Goal: Task Accomplishment & Management: Manage account settings

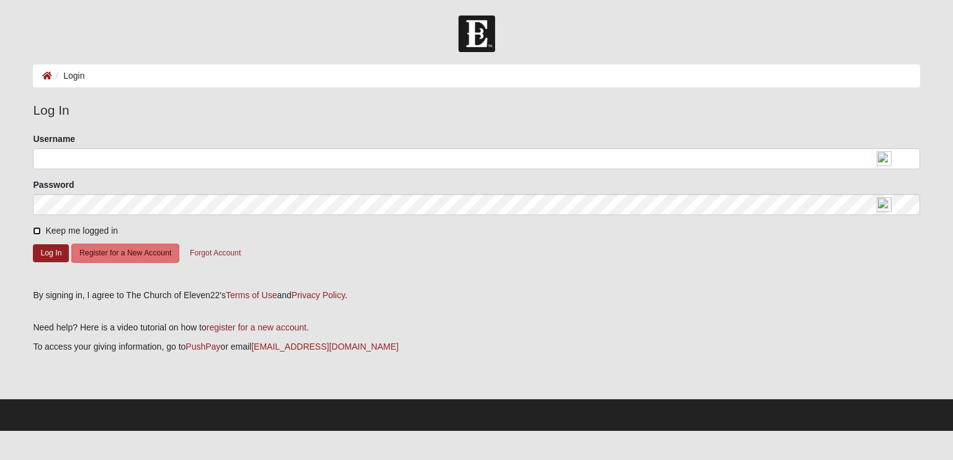
click at [38, 231] on input "Keep me logged in" at bounding box center [37, 231] width 8 height 8
checkbox input "true"
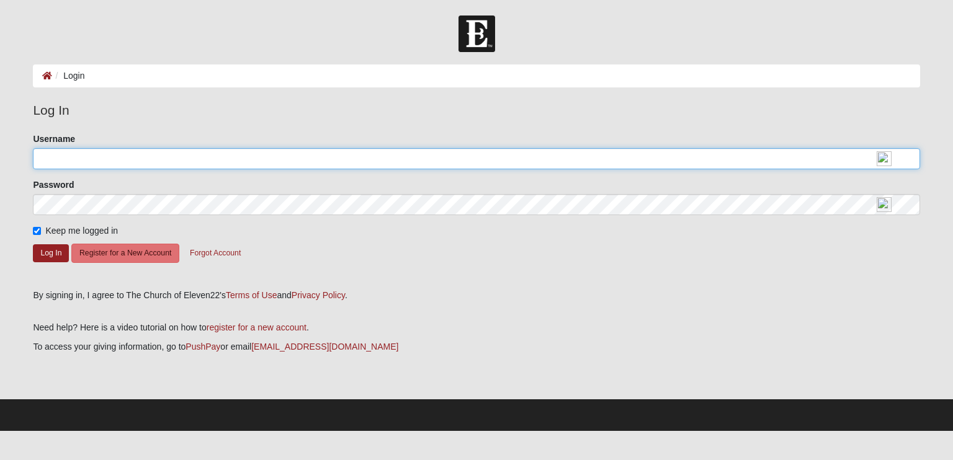
click at [92, 158] on input "Username" at bounding box center [476, 158] width 886 height 21
click at [96, 205] on form "Please correct the following: Username Password Keep me logged in Log In Regist…" at bounding box center [476, 207] width 886 height 148
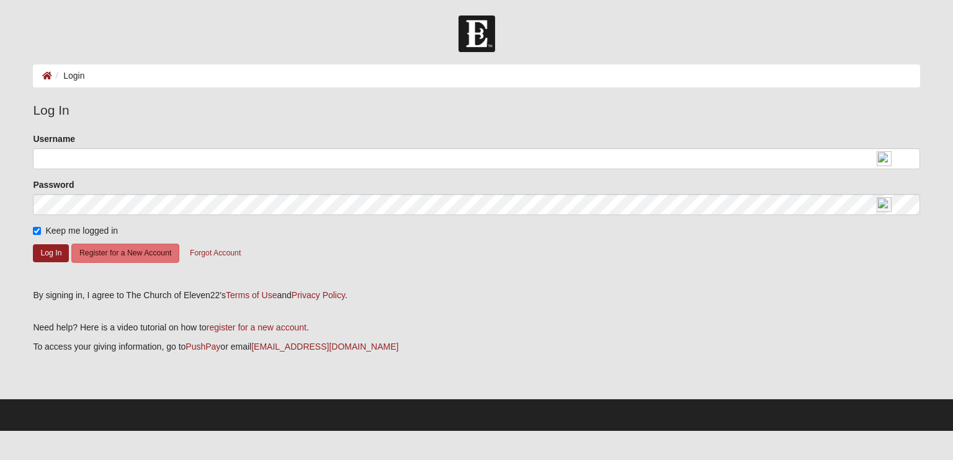
click at [451, 252] on form "Please correct the following: Username Password Keep me logged in Log In Regist…" at bounding box center [476, 207] width 886 height 148
click at [143, 257] on button "Register for a New Account" at bounding box center [125, 253] width 108 height 19
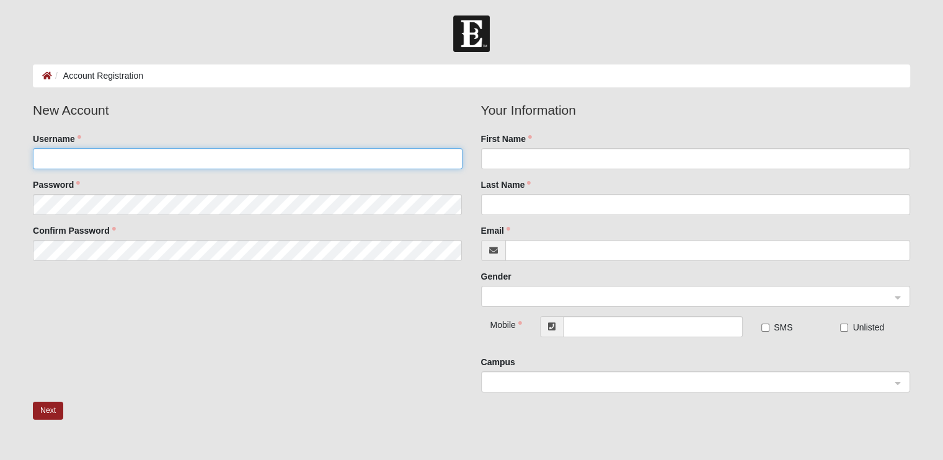
click at [82, 162] on input "Username" at bounding box center [247, 158] width 429 height 21
type input "m"
type input "matt1978"
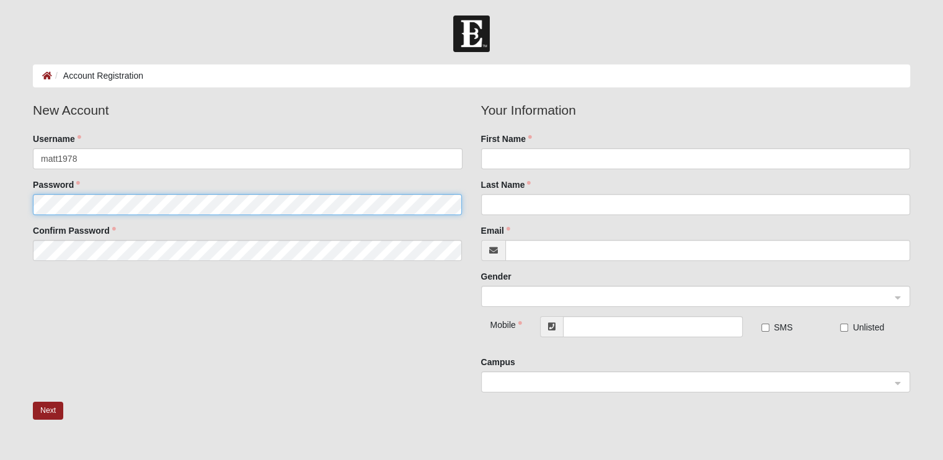
click at [67, 205] on fieldset "New Account Username matt1978 Password Confirm Password" at bounding box center [248, 185] width 448 height 170
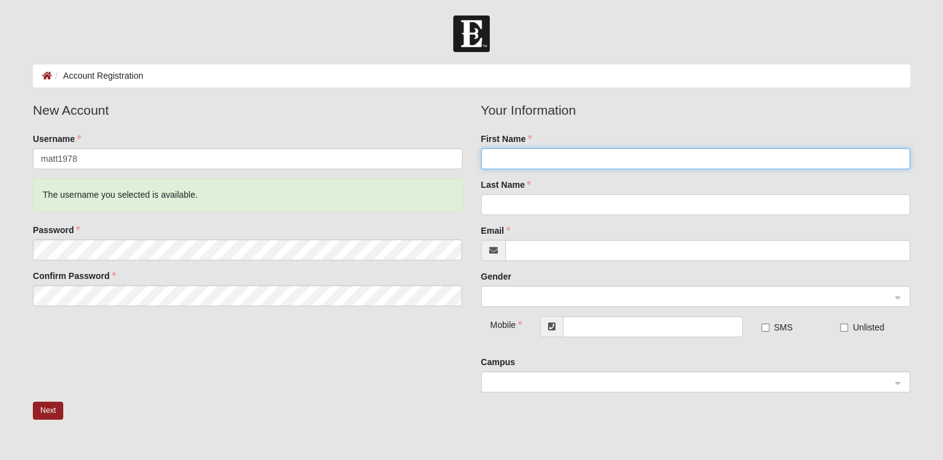
click at [516, 158] on input "First Name" at bounding box center [695, 158] width 429 height 21
type input "Matthew"
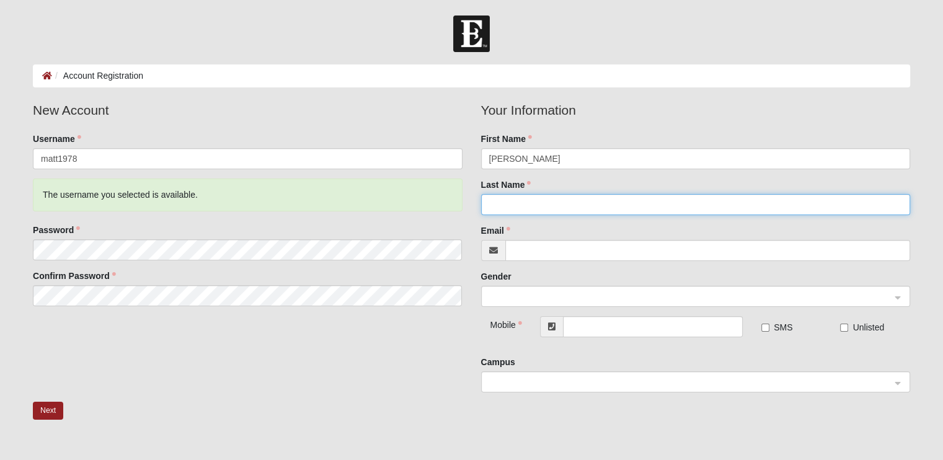
type input "Taylor"
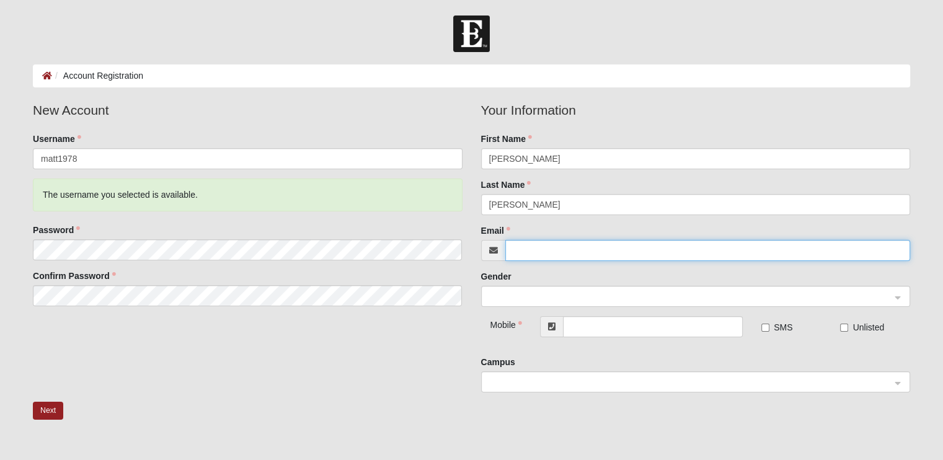
type input "matt.taylor72001@gmail.com"
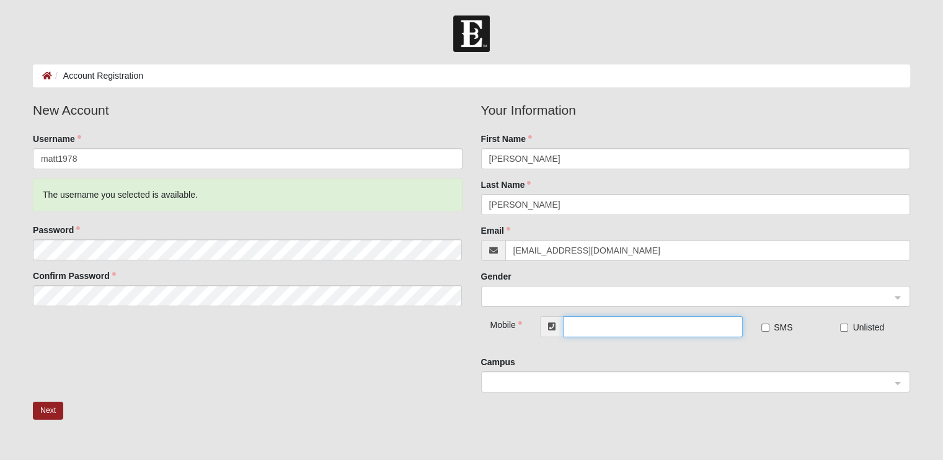
type input "[PHONE_NUMBER]"
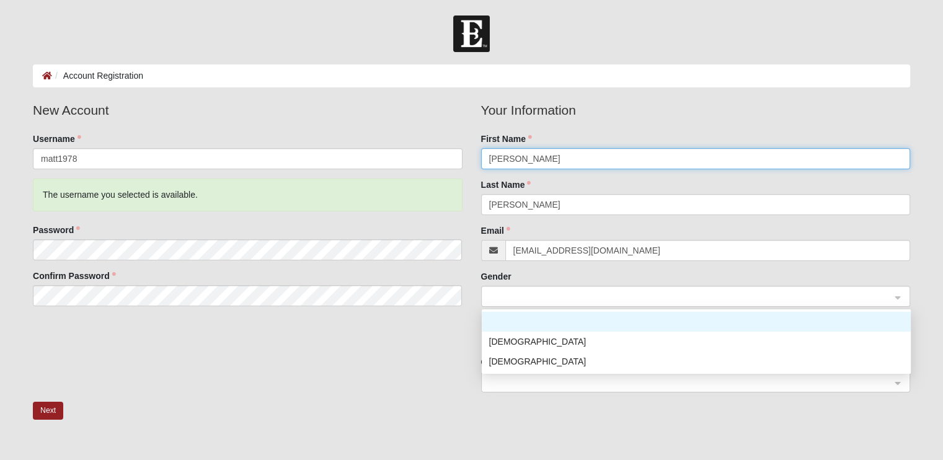
click at [527, 292] on span at bounding box center [690, 297] width 402 height 14
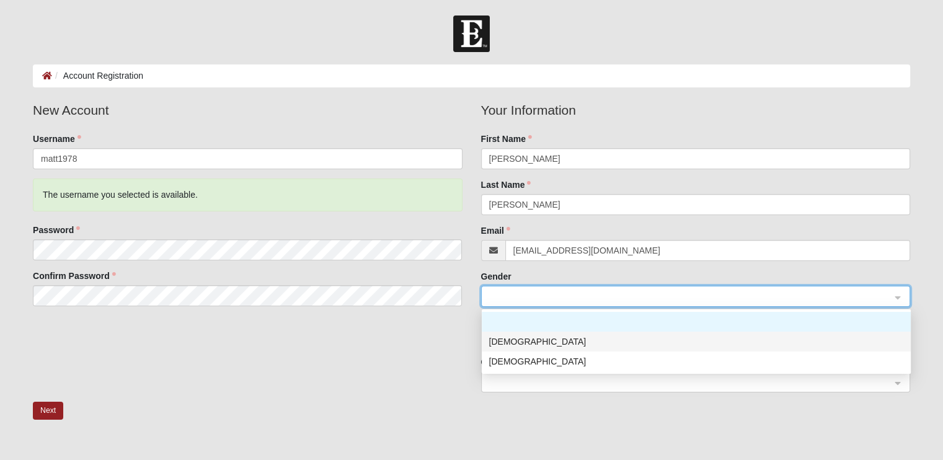
click at [500, 342] on div "[DEMOGRAPHIC_DATA]" at bounding box center [696, 342] width 414 height 14
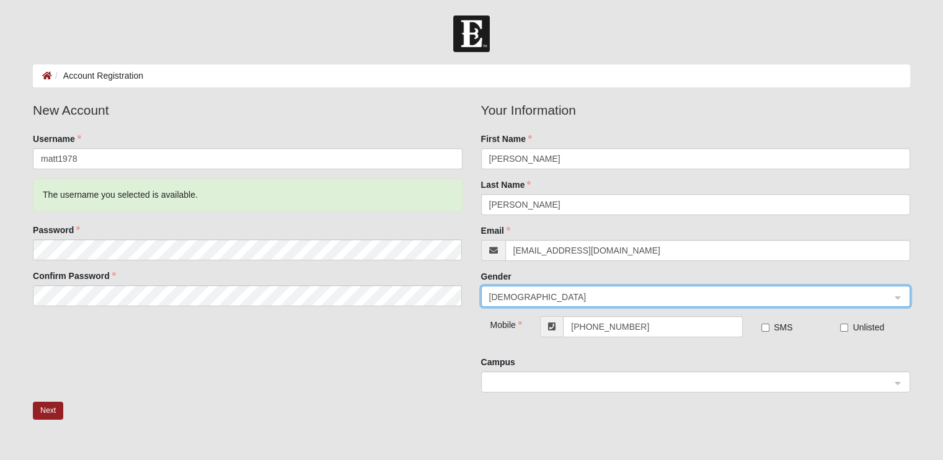
click at [898, 384] on div at bounding box center [696, 382] width 428 height 21
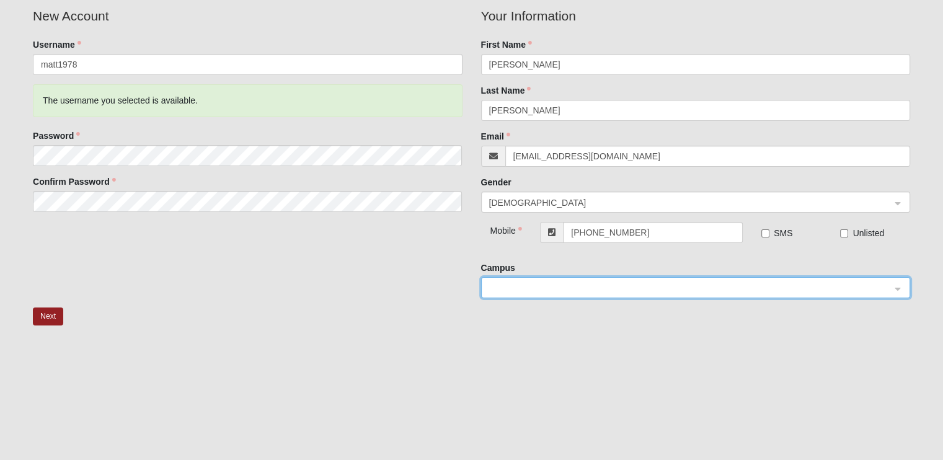
scroll to position [100, 0]
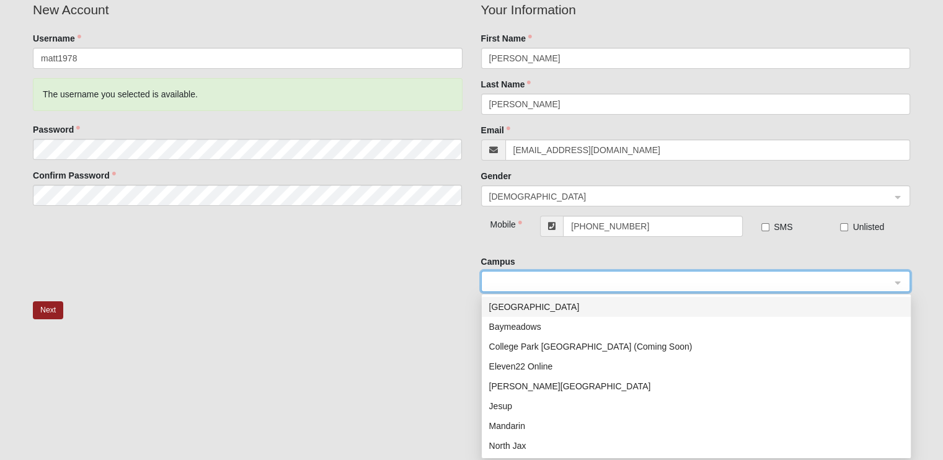
click at [897, 283] on div at bounding box center [696, 282] width 428 height 21
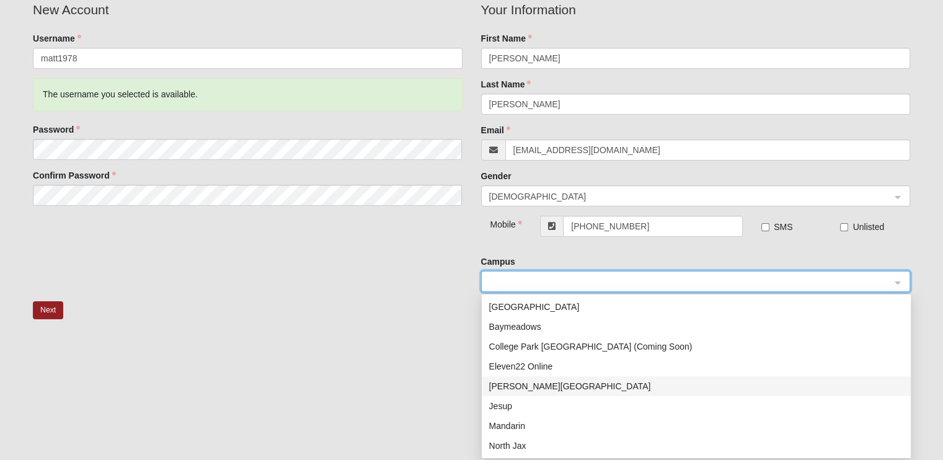
click at [525, 388] on div "Fleming Island" at bounding box center [696, 387] width 414 height 14
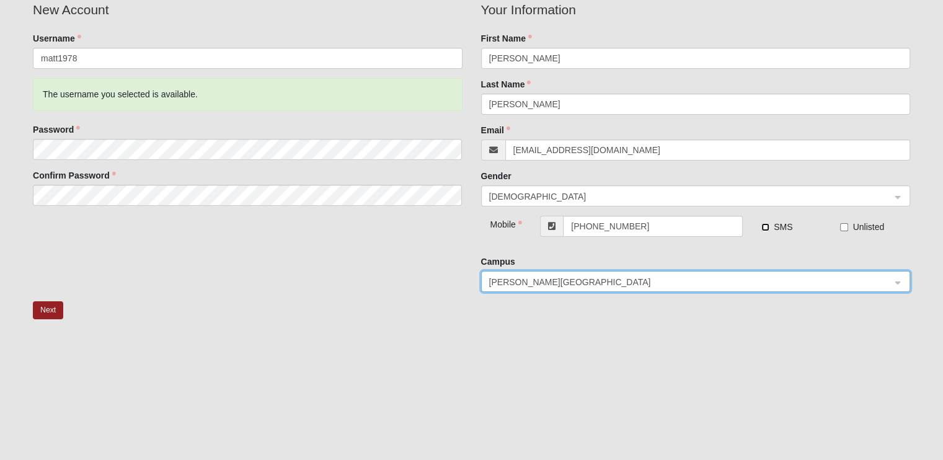
click at [765, 226] on input "SMS" at bounding box center [766, 227] width 8 height 8
checkbox input "true"
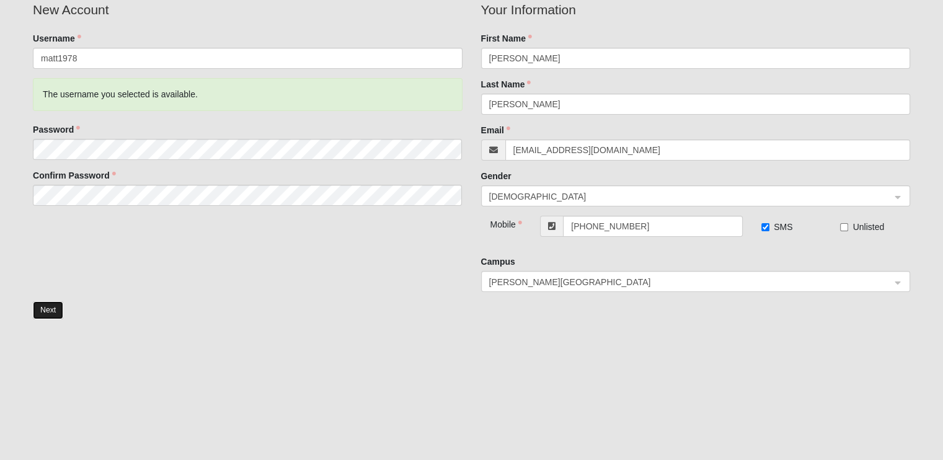
click at [47, 311] on button "Next" at bounding box center [48, 310] width 30 height 18
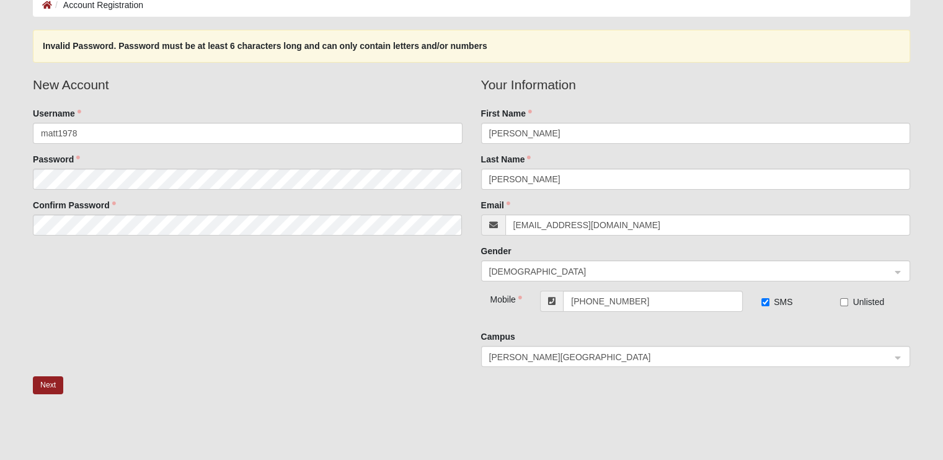
scroll to position [46, 0]
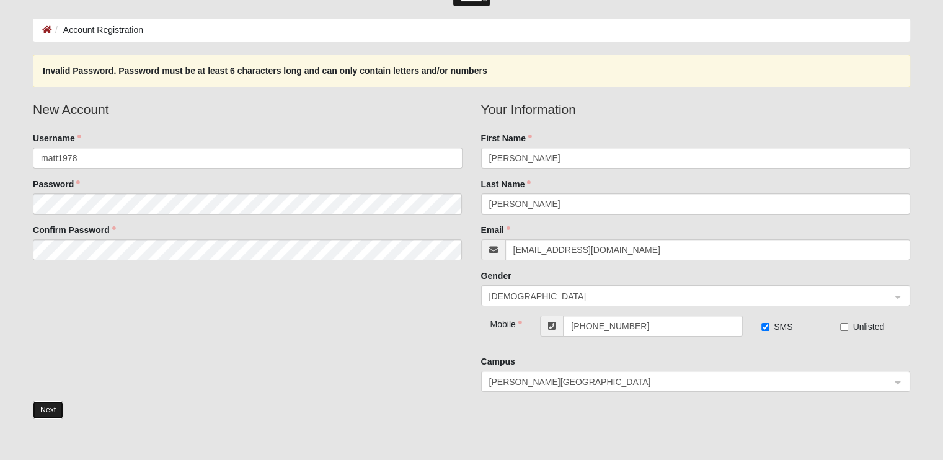
click at [47, 411] on button "Next" at bounding box center [48, 410] width 30 height 18
click at [53, 411] on button "Next" at bounding box center [48, 410] width 30 height 18
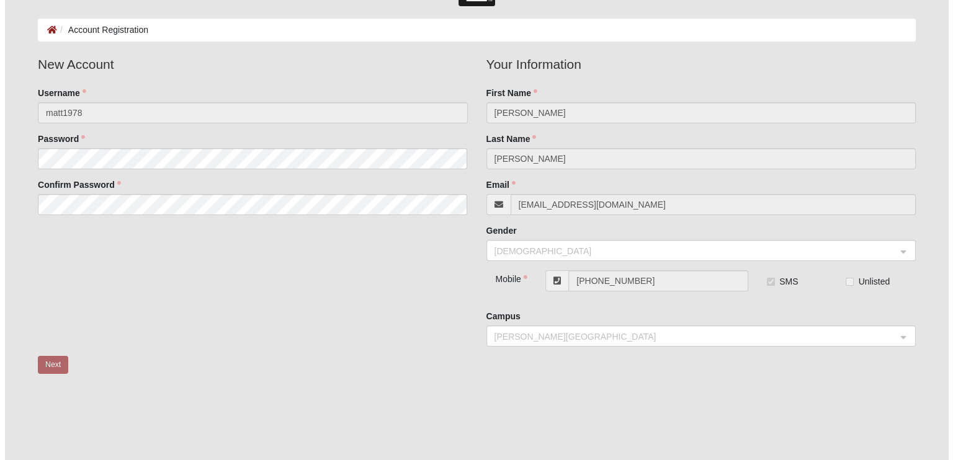
scroll to position [0, 0]
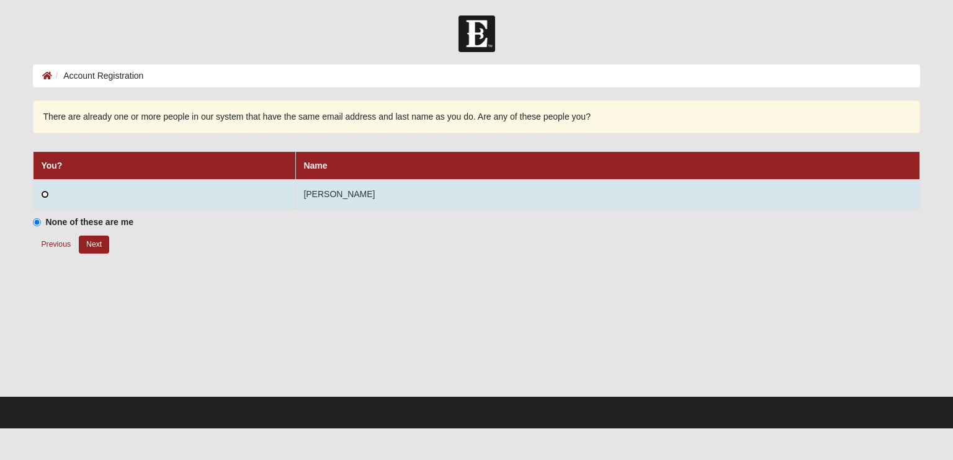
click at [46, 190] on input "radio" at bounding box center [45, 194] width 8 height 8
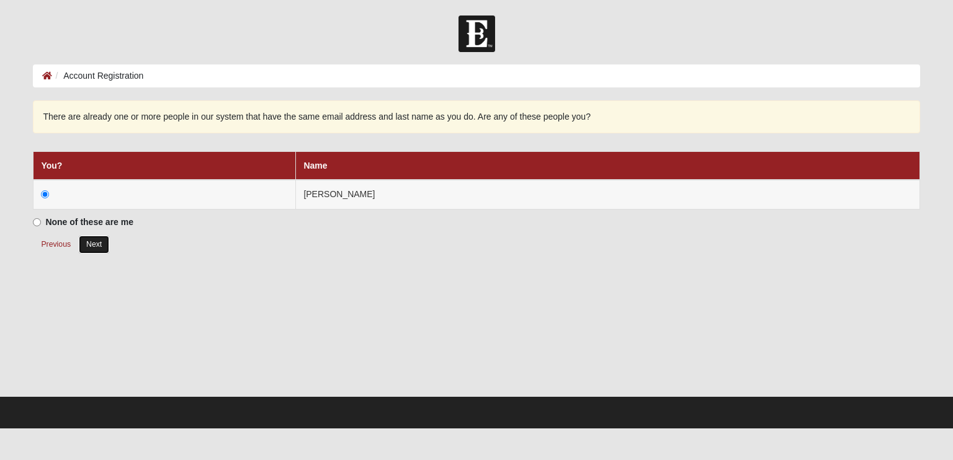
click at [101, 246] on button "Next" at bounding box center [94, 245] width 30 height 18
radio input "true"
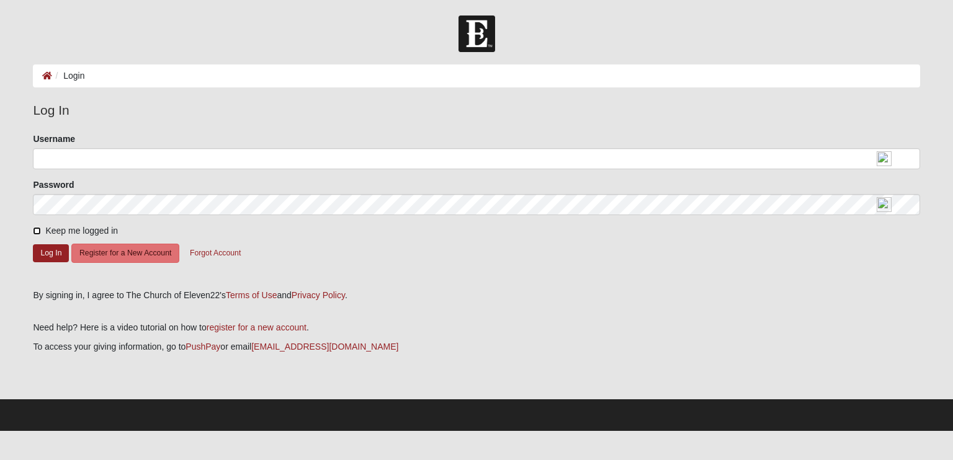
click at [34, 229] on input "Keep me logged in" at bounding box center [37, 231] width 8 height 8
checkbox input "true"
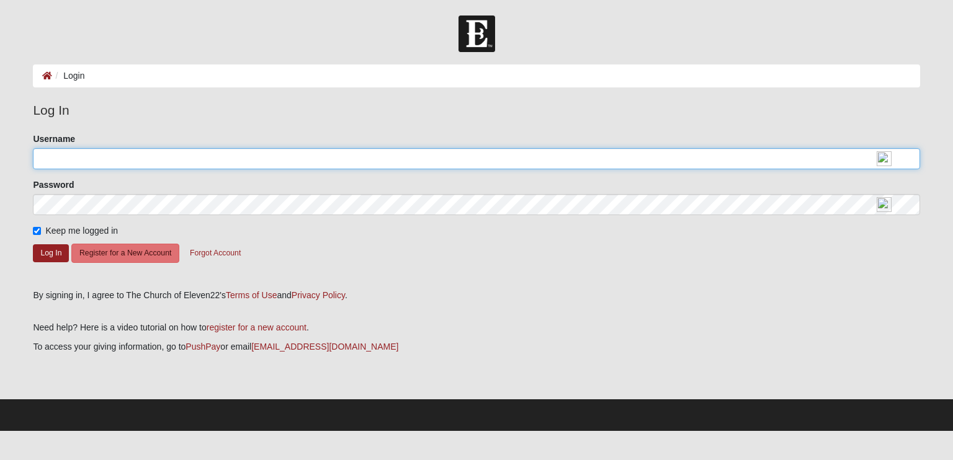
click at [47, 164] on input "Username" at bounding box center [476, 158] width 886 height 21
type input "matt1978"
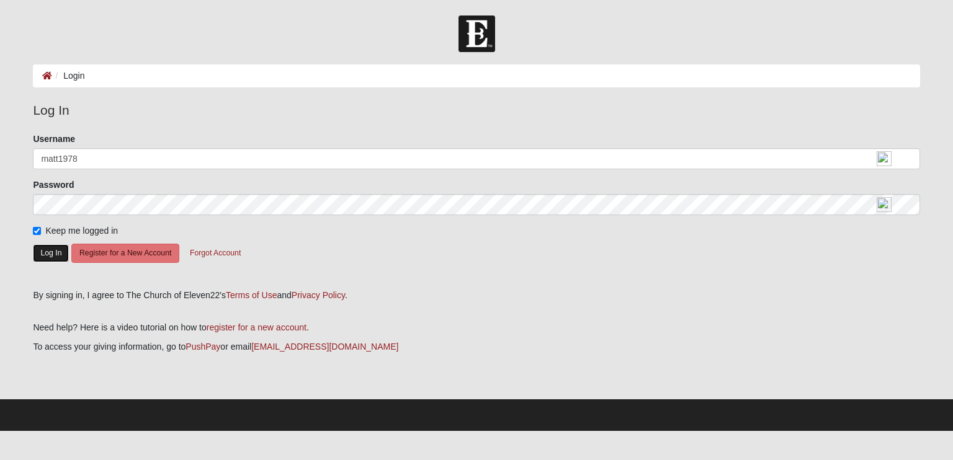
click at [55, 255] on button "Log In" at bounding box center [51, 253] width 36 height 18
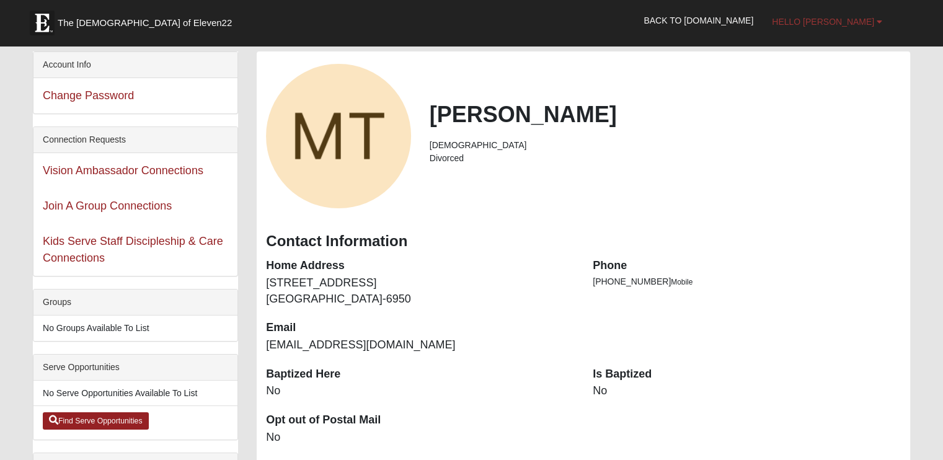
click at [851, 23] on span "Hello [PERSON_NAME]" at bounding box center [823, 22] width 102 height 10
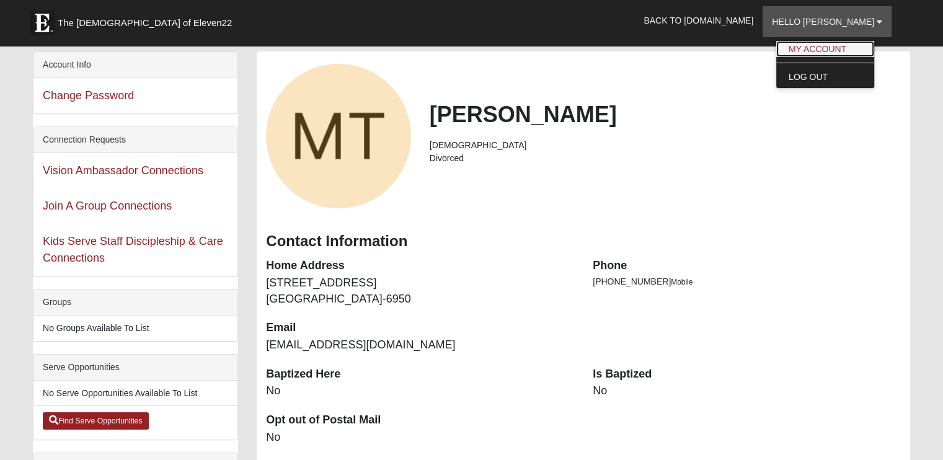
click at [851, 48] on link "My Account" at bounding box center [825, 49] width 98 height 16
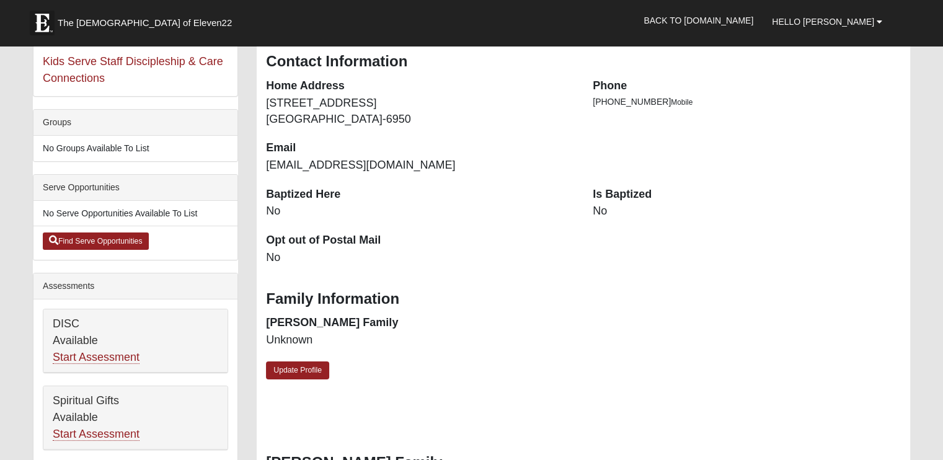
scroll to position [181, 0]
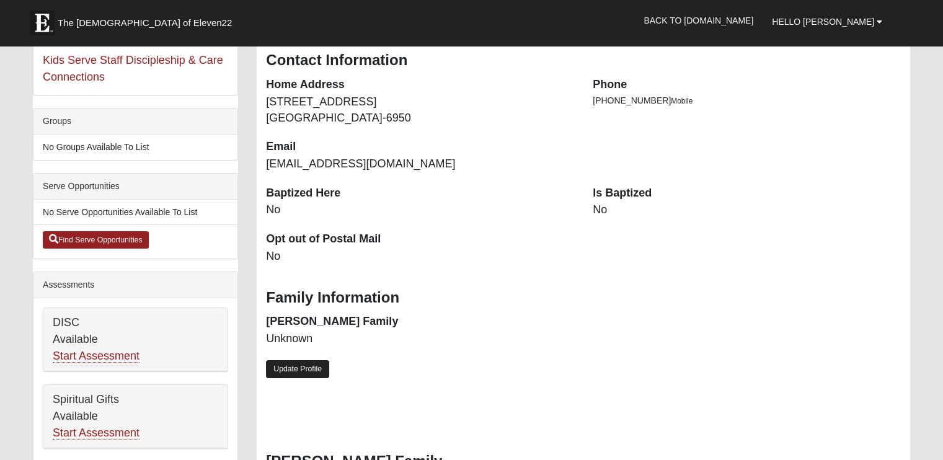
click at [301, 372] on link "Update Profile" at bounding box center [297, 369] width 63 height 18
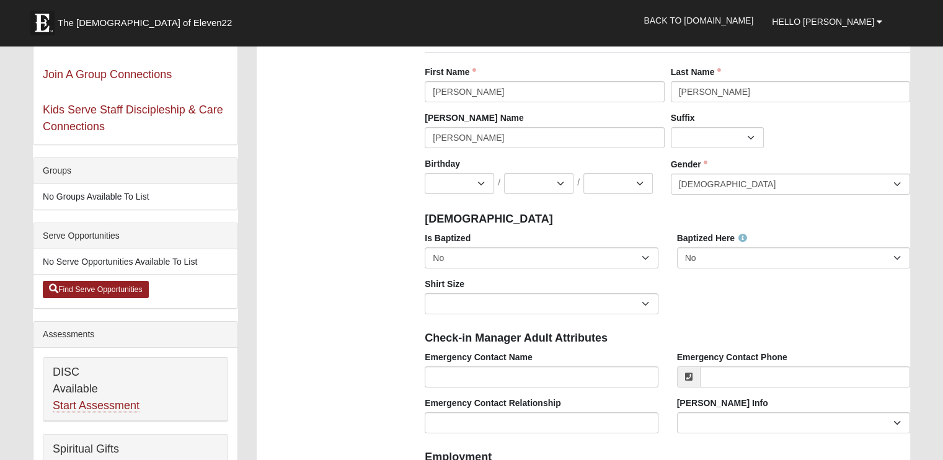
scroll to position [107, 0]
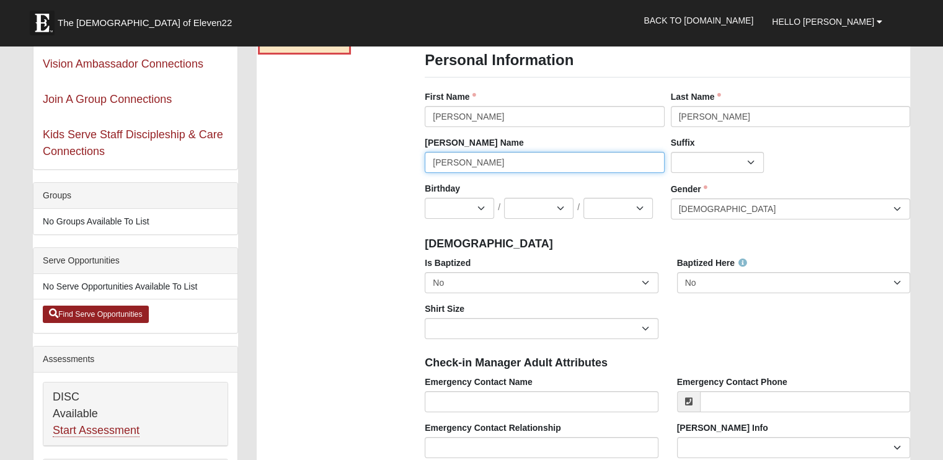
click at [469, 162] on input "Matthew" at bounding box center [544, 162] width 239 height 21
type input "Matt"
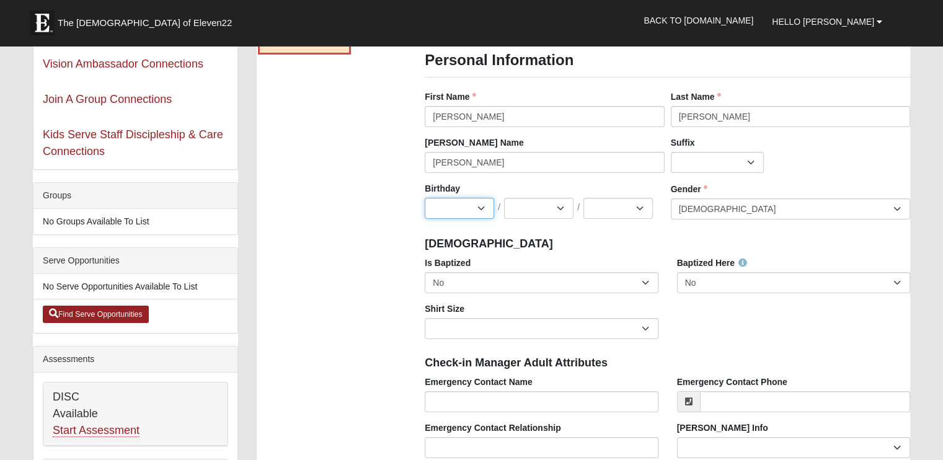
click at [433, 213] on select "Jan Feb Mar Apr May Jun Jul Aug Sep Oct Nov Dec" at bounding box center [459, 208] width 69 height 21
select select "7"
click at [425, 198] on select "Jan Feb Mar Apr May Jun Jul Aug Sep Oct Nov Dec" at bounding box center [459, 208] width 69 height 21
click at [560, 208] on select "1 2 3 4 5 6 7 8 9 10 11 12 13 14 15 16 17 18 19 20 21 22 23 24 25 26 27 28 29 3…" at bounding box center [538, 208] width 69 height 21
click at [535, 139] on div "Nick Name Matt Nick Name cannot contain special characters such as quotes, pare…" at bounding box center [544, 154] width 239 height 37
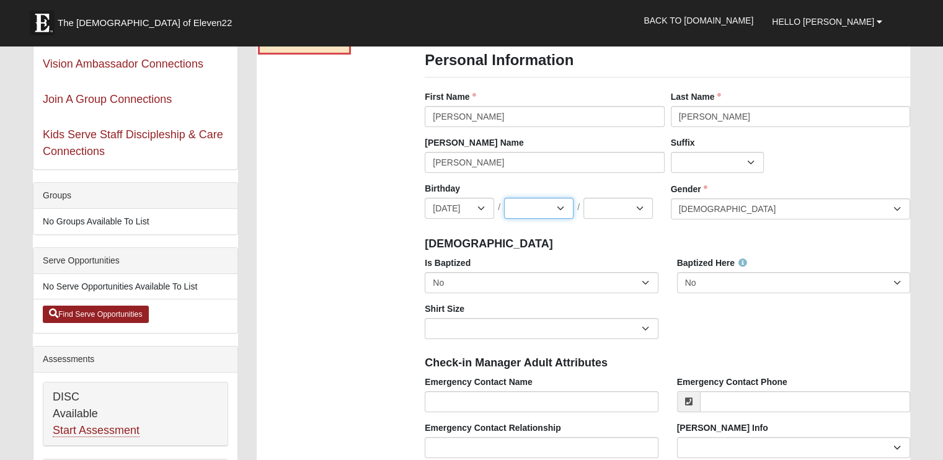
click at [565, 206] on select "1 2 3 4 5 6 7 8 9 10 11 12 13 14 15 16 17 18 19 20 21 22 23 24 25 26 27 28 29 3…" at bounding box center [538, 208] width 69 height 21
select select "24"
click at [504, 198] on select "1 2 3 4 5 6 7 8 9 10 11 12 13 14 15 16 17 18 19 20 21 22 23 24 25 26 27 28 29 3…" at bounding box center [538, 208] width 69 height 21
click at [640, 206] on select "2025 2024 2023 2022 2021 2020 2019 2018 2017 2016 2015 2014 2013 2012 2011 2010…" at bounding box center [618, 208] width 69 height 21
select select "1978"
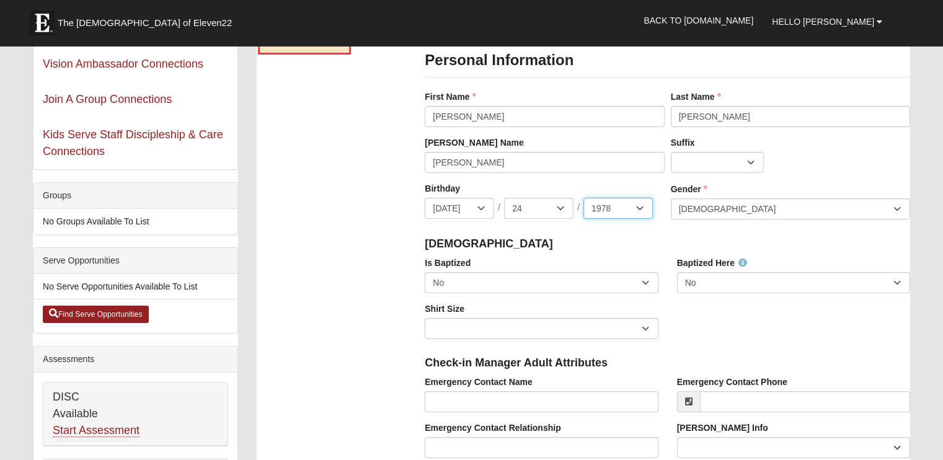
click at [584, 198] on select "2025 2024 2023 2022 2021 2020 2019 2018 2017 2016 2015 2014 2013 2012 2011 2010…" at bounding box center [618, 208] width 69 height 21
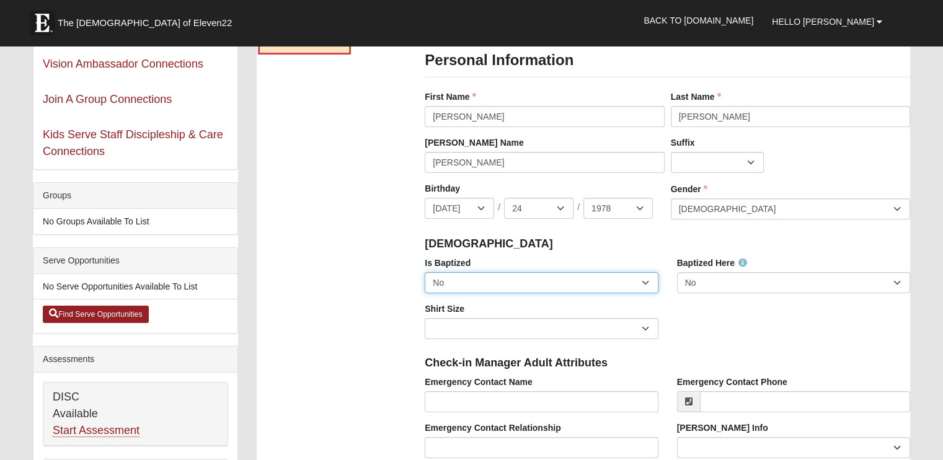
click at [646, 284] on select "No Yes" at bounding box center [541, 282] width 233 height 21
select select "True"
click at [425, 272] on select "No Yes" at bounding box center [541, 282] width 233 height 21
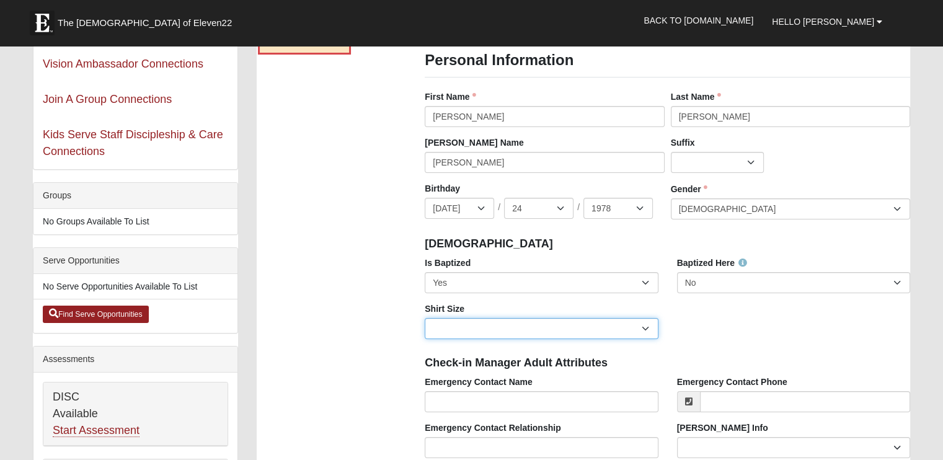
click at [646, 326] on select "Adult Small Adult Medium Adult Large Adult XL Adult XXL Adult 3XL Adult 4XL You…" at bounding box center [541, 328] width 233 height 21
select select "Adult XL"
click at [425, 318] on select "Adult Small Adult Medium Adult Large Adult XL Adult XXL Adult 3XL Adult 4XL You…" at bounding box center [541, 328] width 233 height 21
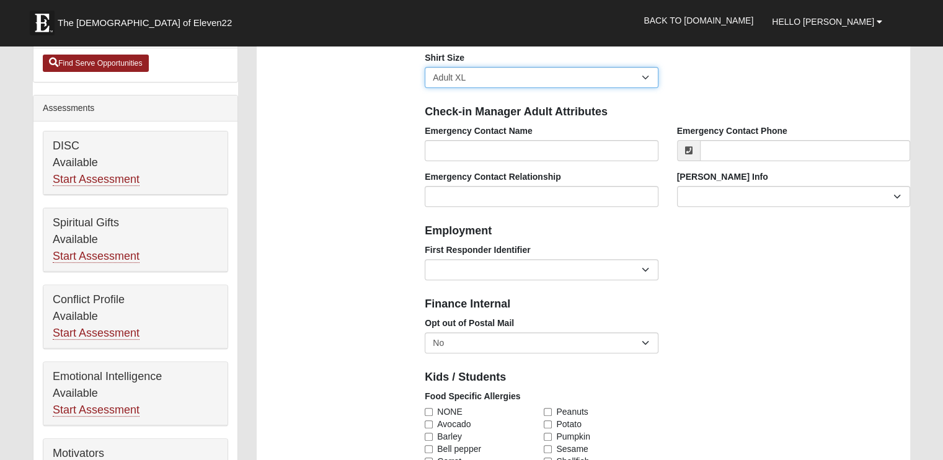
scroll to position [355, 0]
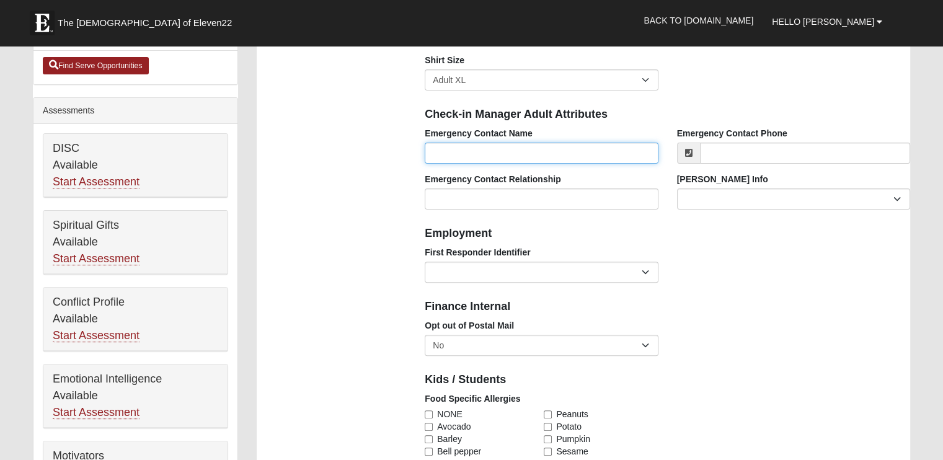
click at [446, 154] on input "Emergency Contact Name" at bounding box center [541, 153] width 233 height 21
type input "T"
click at [442, 147] on input "T" at bounding box center [541, 153] width 233 height 21
click at [661, 102] on div "Check-in Manager Adult Attributes" at bounding box center [668, 113] width 504 height 27
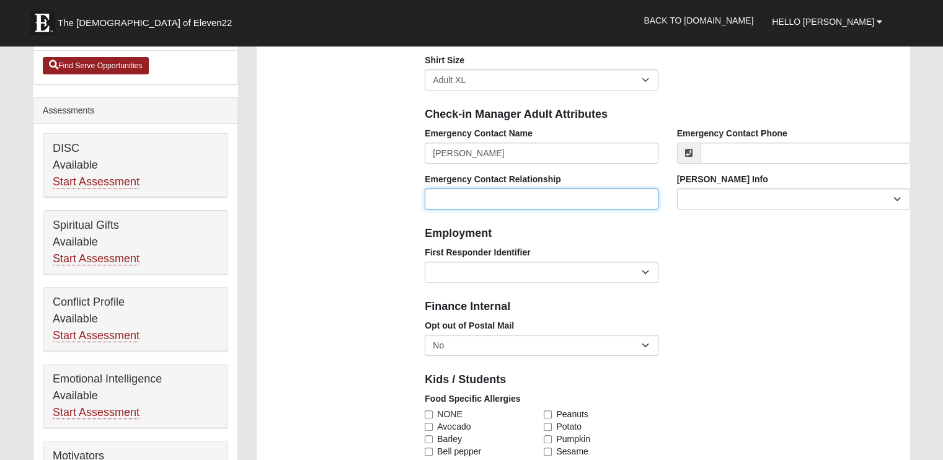
click at [453, 203] on input "Emergency Contact Relationship" at bounding box center [541, 199] width 233 height 21
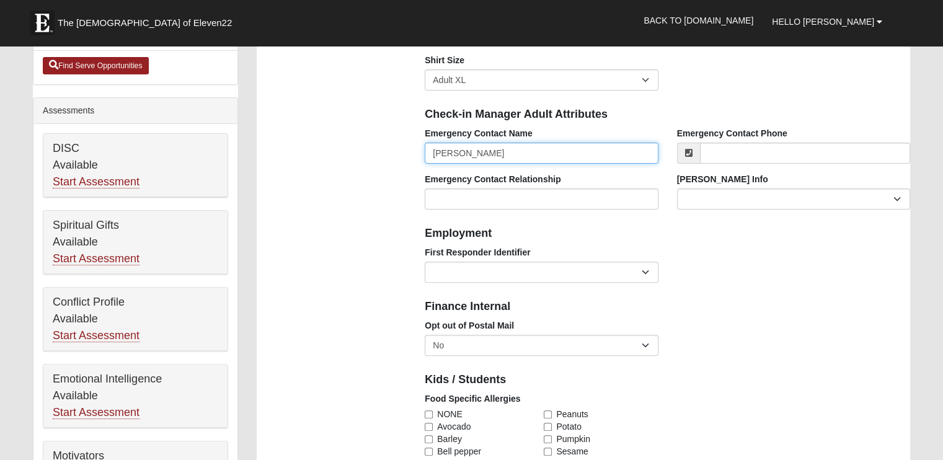
click at [486, 153] on input "Jerry Walden" at bounding box center [541, 153] width 233 height 21
type input "J"
type input "Mike Taylor"
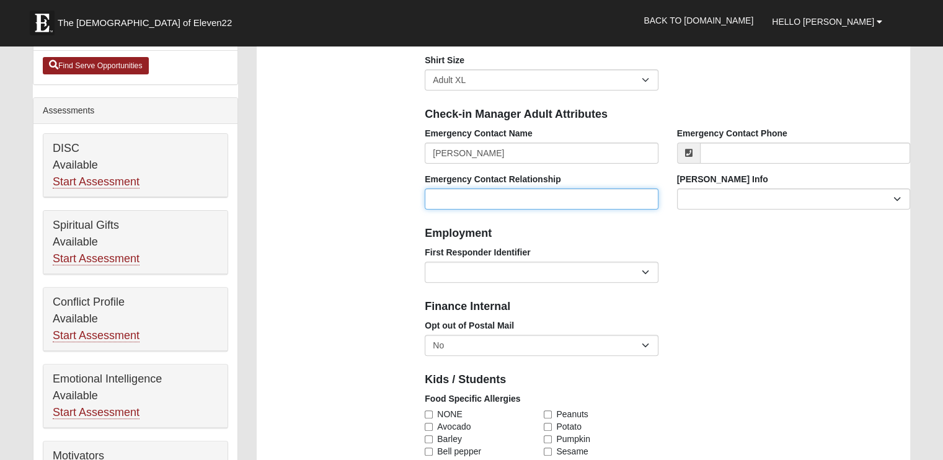
click at [491, 198] on input "Emergency Contact Relationship" at bounding box center [541, 199] width 233 height 21
type input "Brother"
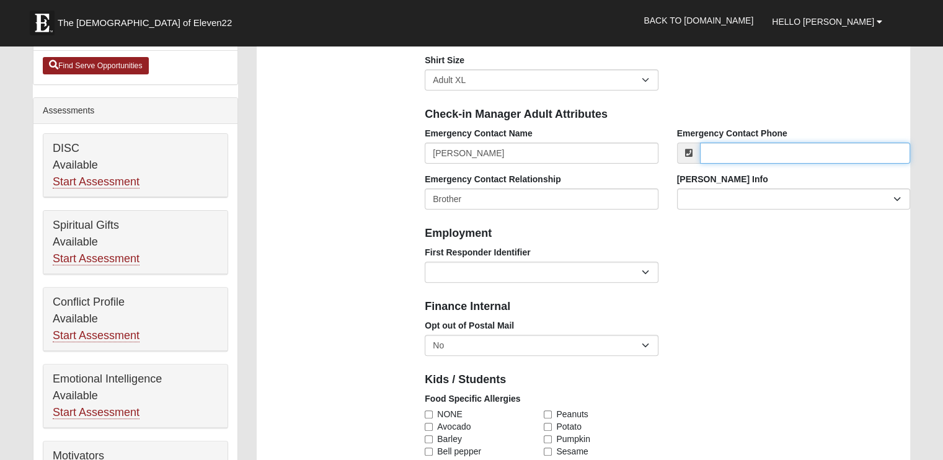
click at [734, 156] on input "Emergency Contact Phone" at bounding box center [805, 153] width 210 height 21
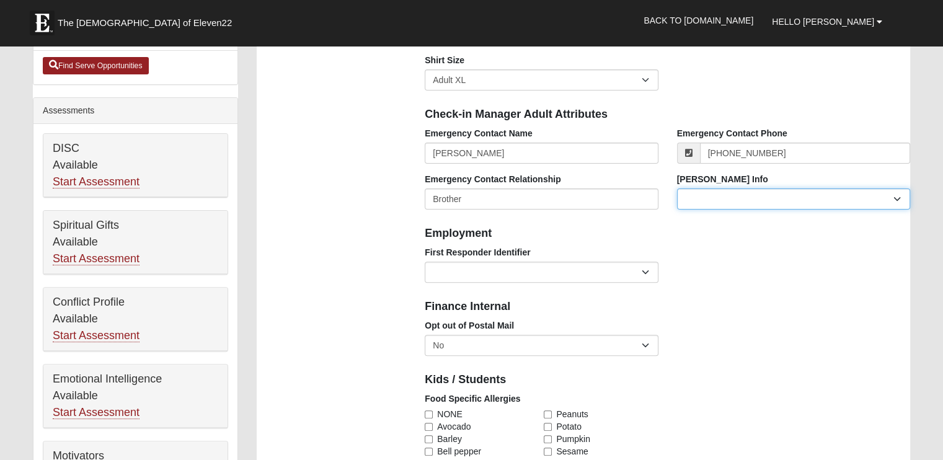
click at [898, 197] on select "Current Foster Child Current Foster Parent Former Foster Child Former Foster Pa…" at bounding box center [793, 199] width 233 height 21
click at [869, 328] on div "Opt out of Postal Mail No Yes" at bounding box center [668, 342] width 504 height 46
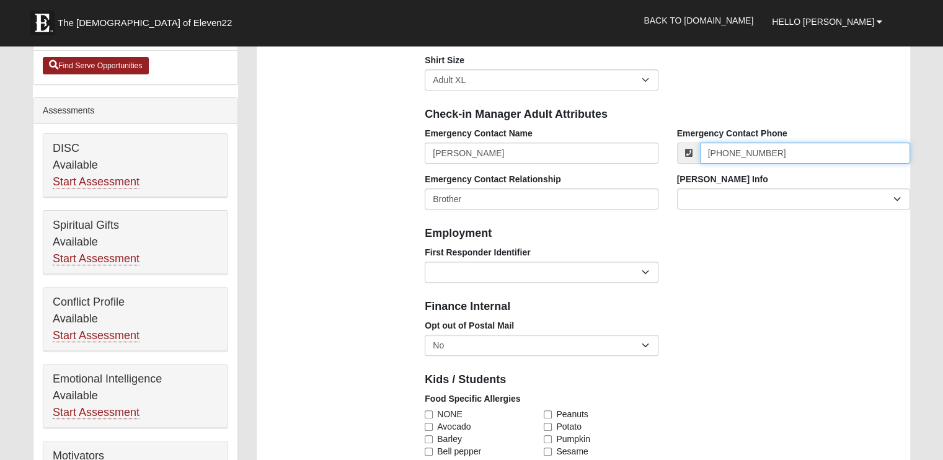
click at [780, 156] on input "(904) 465-0790" at bounding box center [805, 153] width 210 height 21
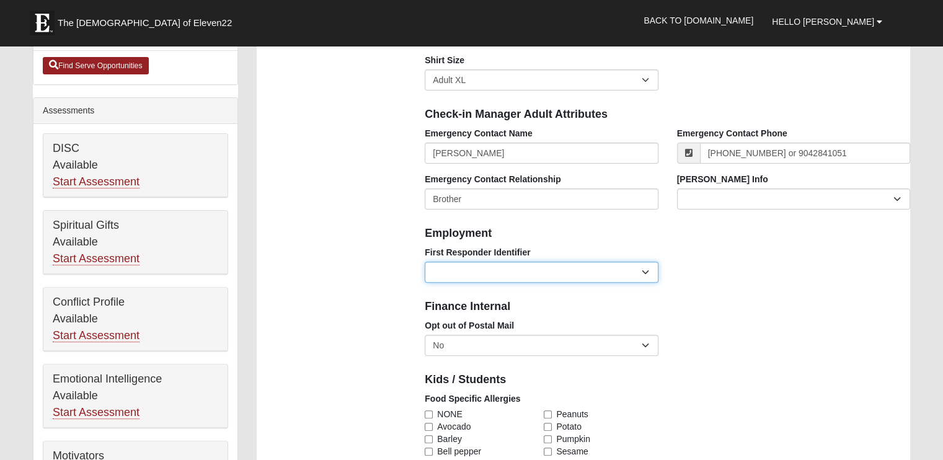
type input "90446507909042841051"
click at [646, 272] on select "EMT | Paramedic | Medical Firefighter | Fire Department Police Officer | Sherif…" at bounding box center [541, 272] width 233 height 21
click at [781, 343] on div "Opt out of Postal Mail No Yes" at bounding box center [668, 342] width 504 height 46
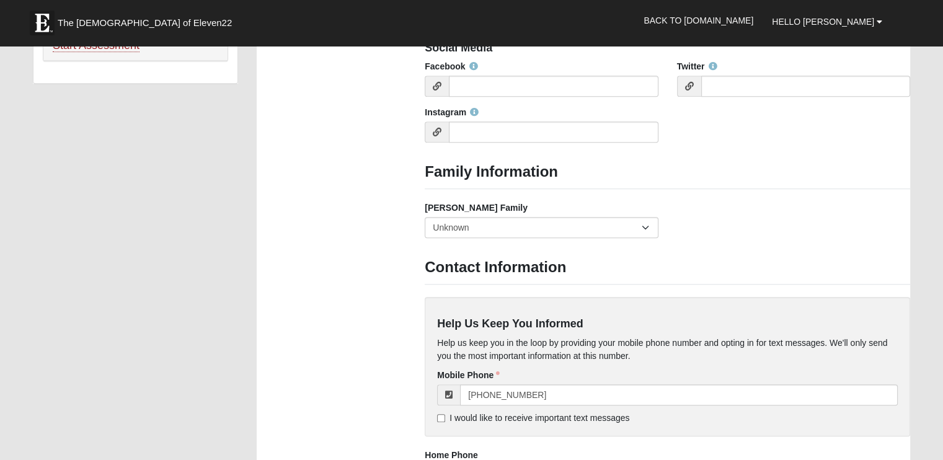
scroll to position [874, 0]
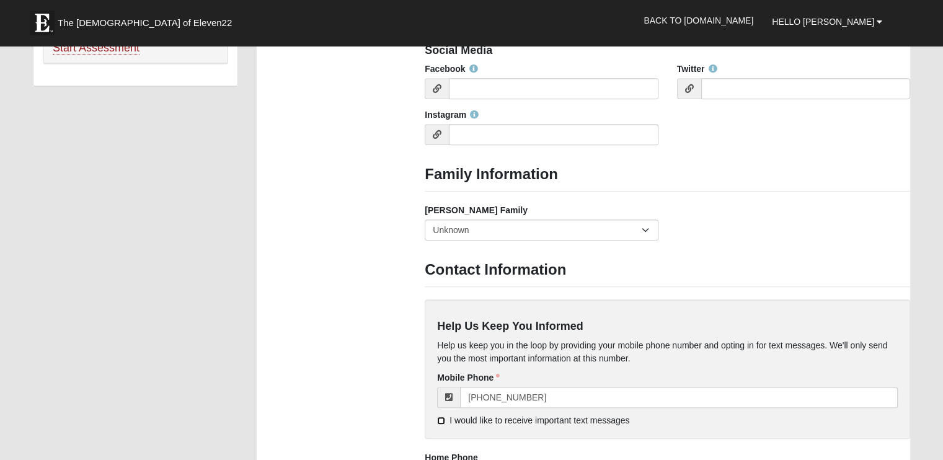
click at [440, 421] on input "I would like to receive important text messages" at bounding box center [441, 421] width 8 height 8
checkbox input "true"
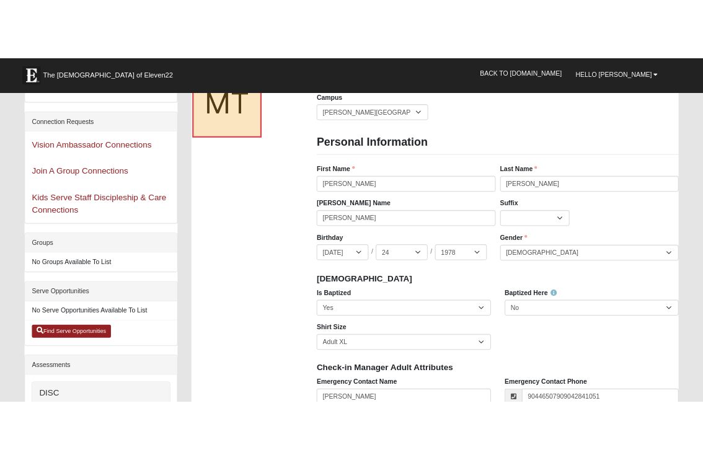
scroll to position [0, 0]
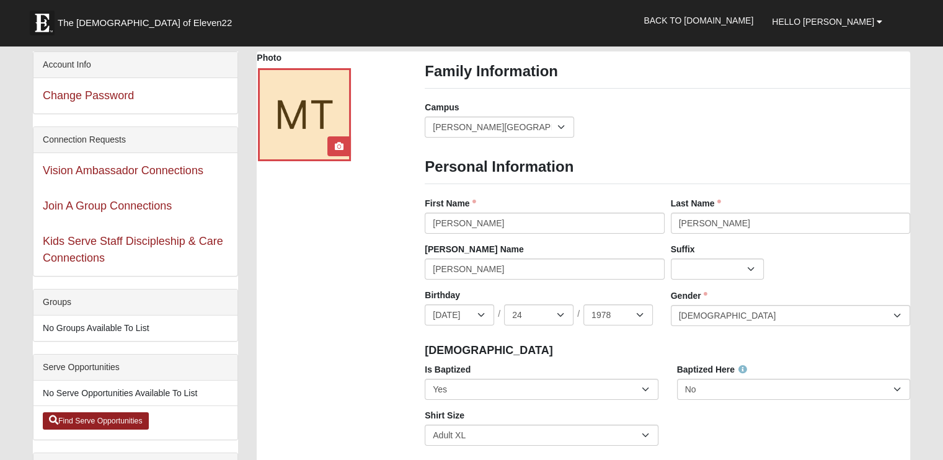
click at [307, 123] on div at bounding box center [304, 114] width 93 height 93
click at [337, 146] on icon at bounding box center [339, 146] width 9 height 9
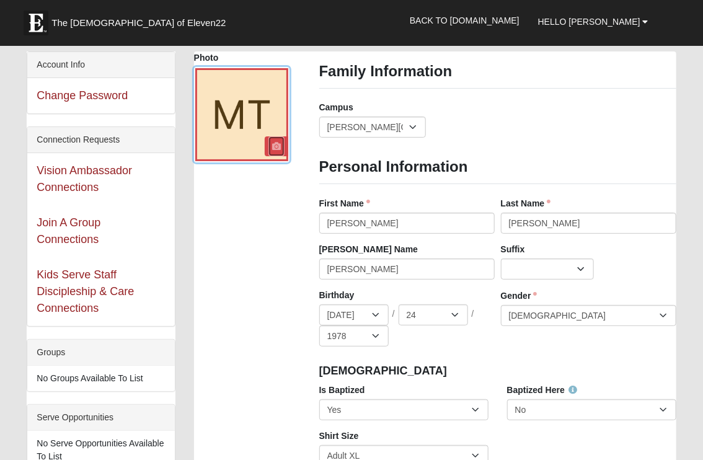
click at [273, 144] on icon at bounding box center [276, 146] width 9 height 9
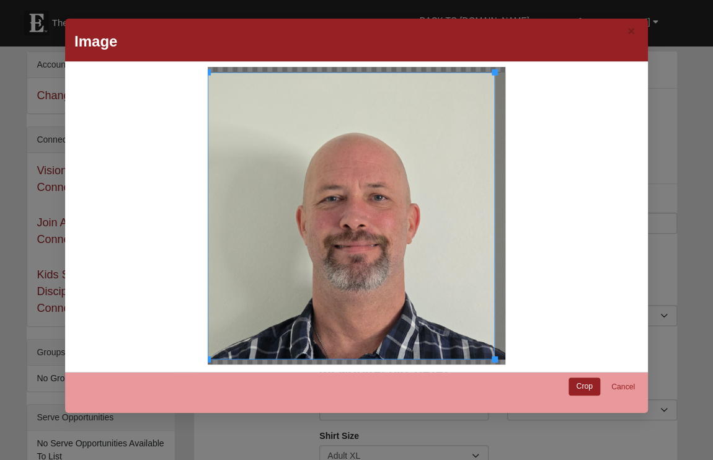
drag, startPoint x: 489, startPoint y: 73, endPoint x: 497, endPoint y: 69, distance: 9.2
click at [497, 69] on div at bounding box center [357, 216] width 298 height 298
drag, startPoint x: 497, startPoint y: 69, endPoint x: 513, endPoint y: 97, distance: 32.2
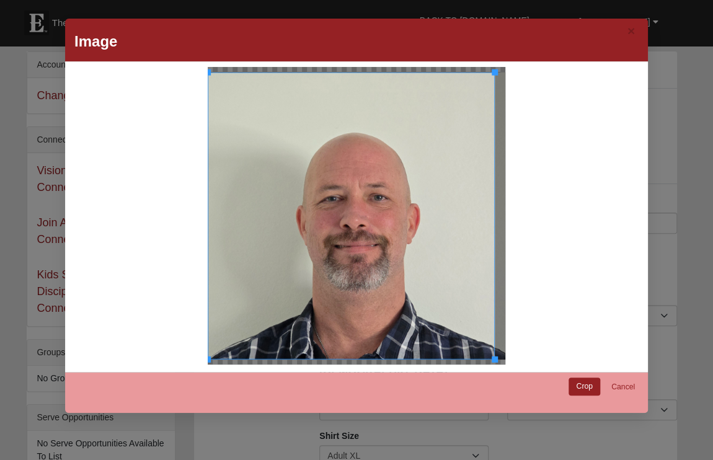
click at [513, 97] on div at bounding box center [357, 216] width 568 height 298
drag, startPoint x: 489, startPoint y: 348, endPoint x: 500, endPoint y: 360, distance: 17.1
click at [500, 360] on div at bounding box center [357, 216] width 568 height 298
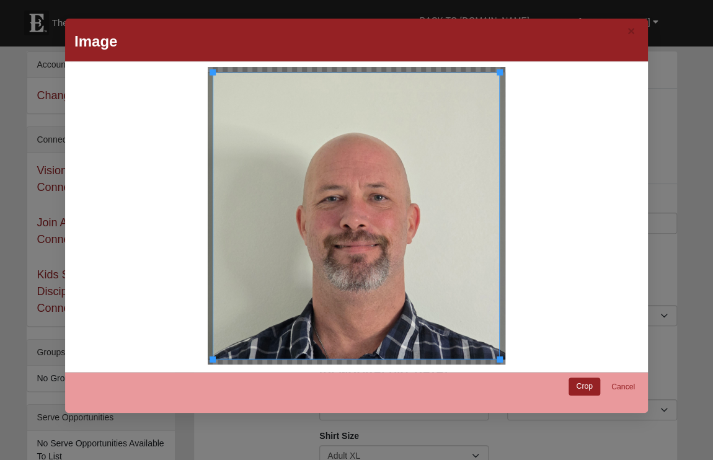
drag, startPoint x: 347, startPoint y: 198, endPoint x: 372, endPoint y: 197, distance: 24.8
click at [372, 197] on div at bounding box center [356, 215] width 287 height 287
click at [580, 388] on link "Crop" at bounding box center [585, 387] width 32 height 18
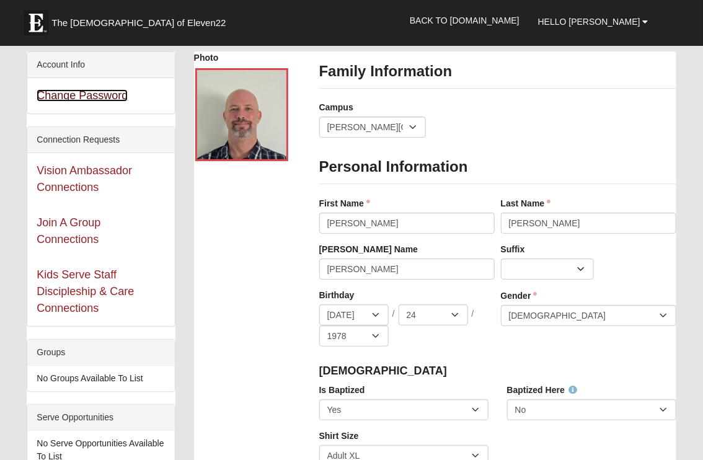
click at [112, 98] on link "Change Password" at bounding box center [82, 95] width 91 height 12
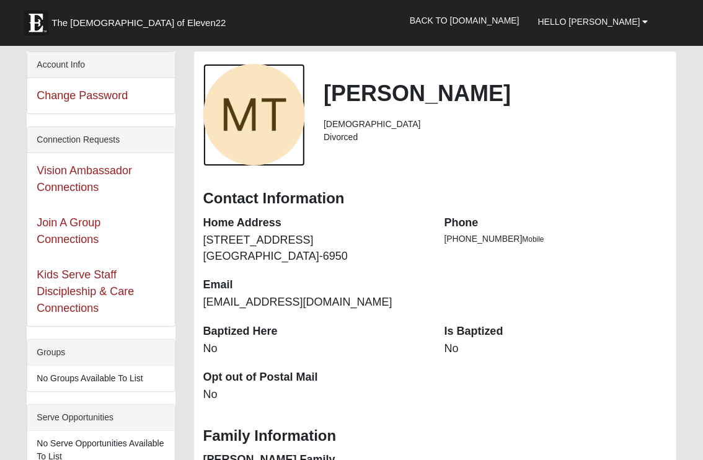
click at [270, 130] on div "View Fullsize Photo" at bounding box center [254, 115] width 102 height 102
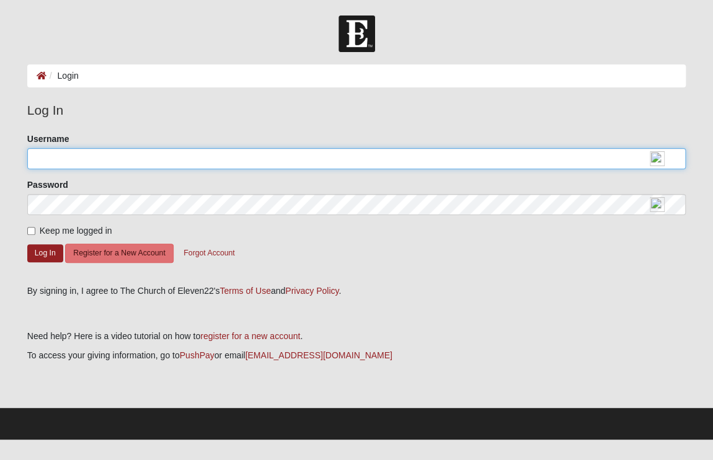
click at [57, 161] on input "Username" at bounding box center [356, 158] width 659 height 21
type input "[EMAIL_ADDRESS][DOMAIN_NAME]"
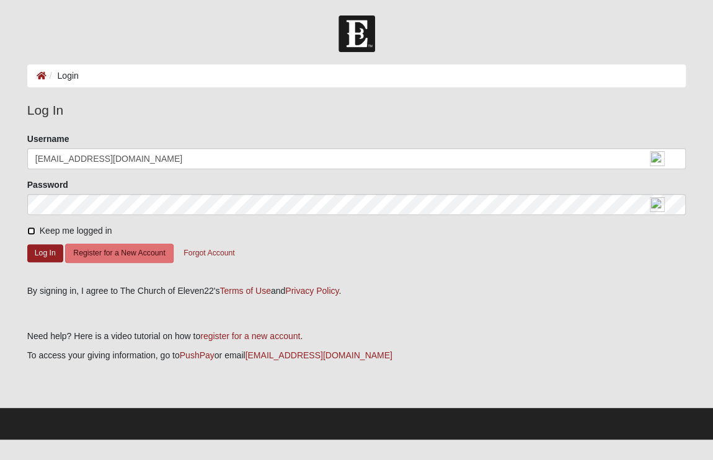
click at [28, 229] on input "Keep me logged in" at bounding box center [31, 231] width 8 height 8
checkbox input "true"
click at [40, 256] on button "Log In" at bounding box center [45, 253] width 36 height 18
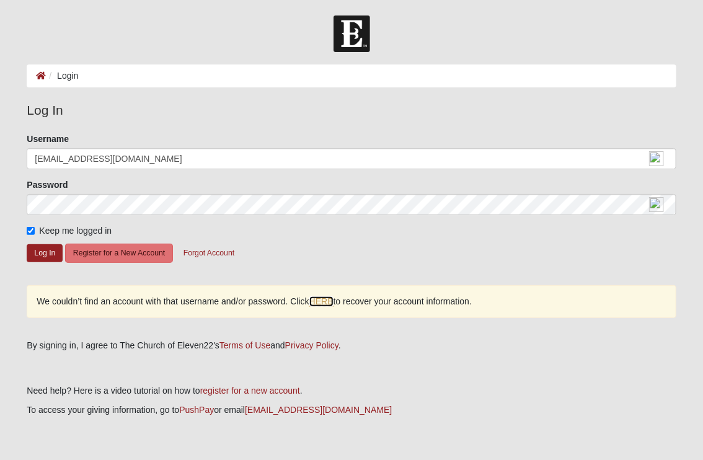
click at [323, 301] on link "HERE" at bounding box center [321, 301] width 24 height 11
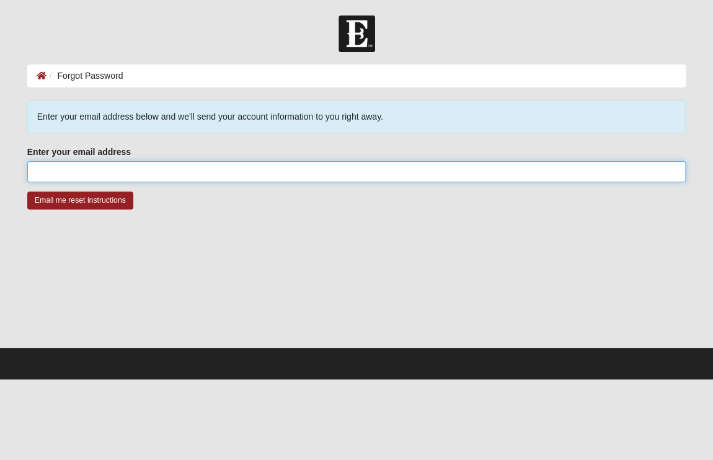
click at [101, 178] on input "Enter your email address" at bounding box center [356, 171] width 659 height 21
type input "[EMAIL_ADDRESS][DOMAIN_NAME]"
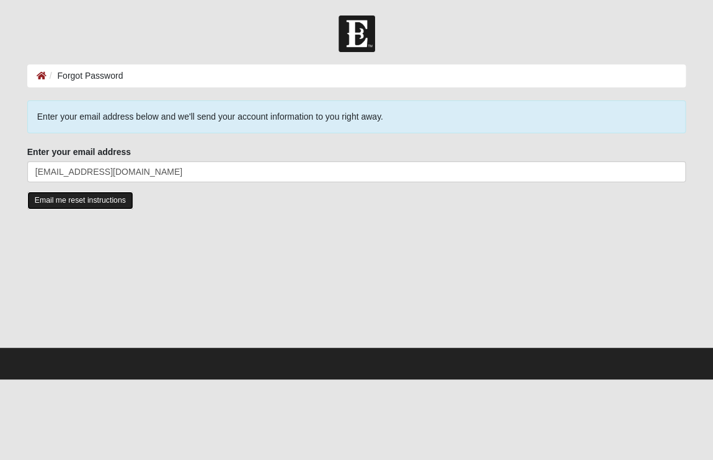
click at [82, 200] on input "Email me reset instructions" at bounding box center [80, 201] width 106 height 18
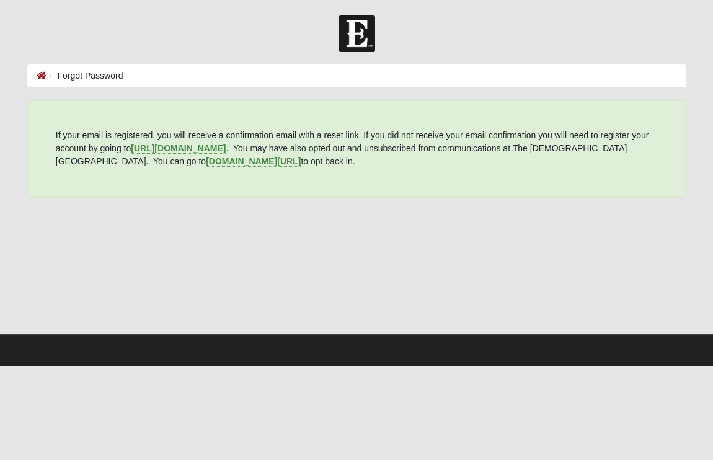
click at [476, 45] on div at bounding box center [356, 34] width 713 height 37
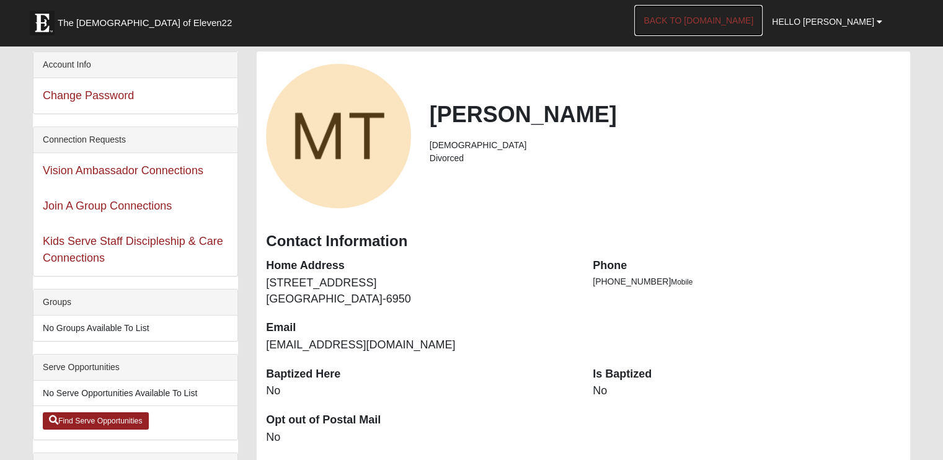
click at [737, 27] on link "Back to [DOMAIN_NAME]" at bounding box center [698, 20] width 128 height 31
click at [864, 20] on span "Hello Matthew" at bounding box center [823, 22] width 102 height 10
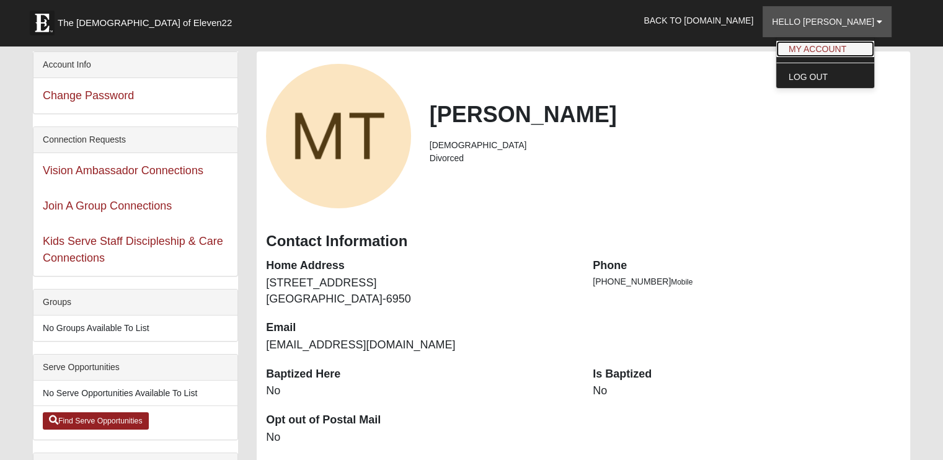
click at [855, 46] on link "My Account" at bounding box center [825, 49] width 98 height 16
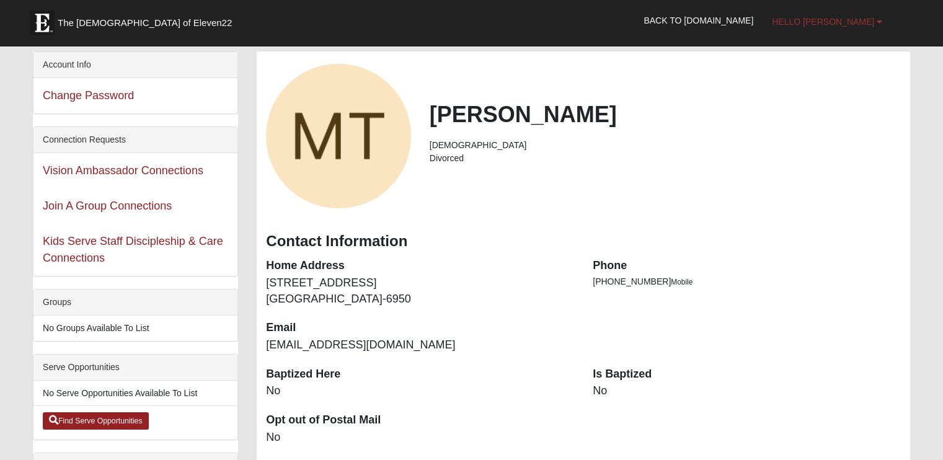
click at [877, 22] on b at bounding box center [880, 21] width 6 height 9
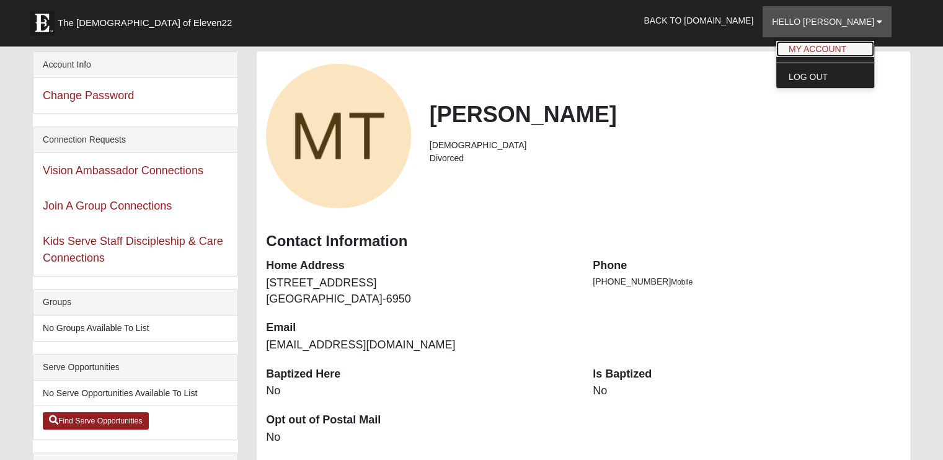
click at [858, 51] on link "My Account" at bounding box center [825, 49] width 98 height 16
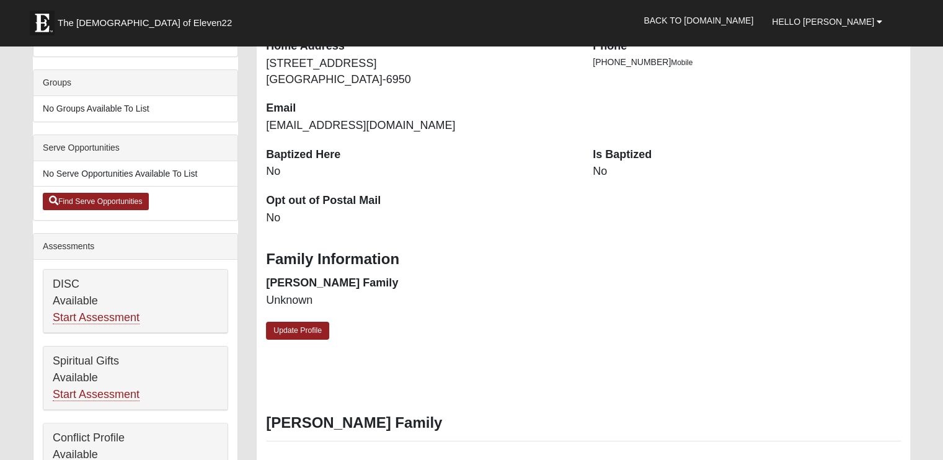
scroll to position [213, 0]
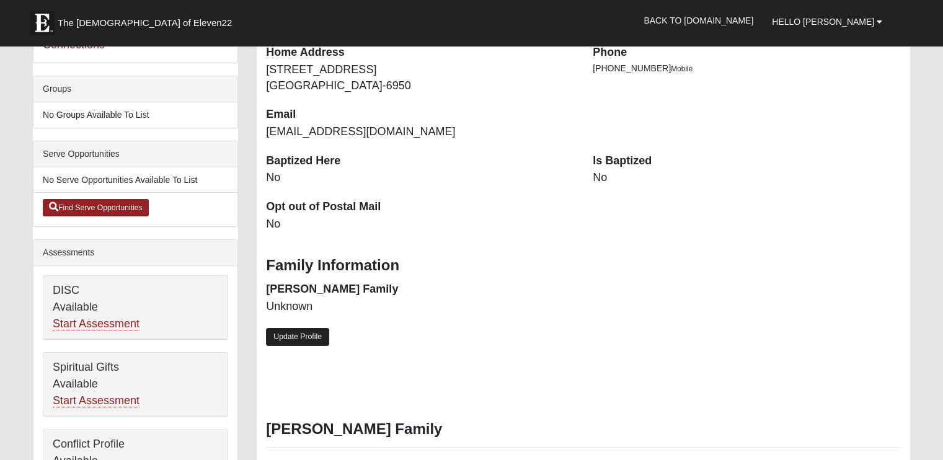
click at [289, 340] on link "Update Profile" at bounding box center [297, 337] width 63 height 18
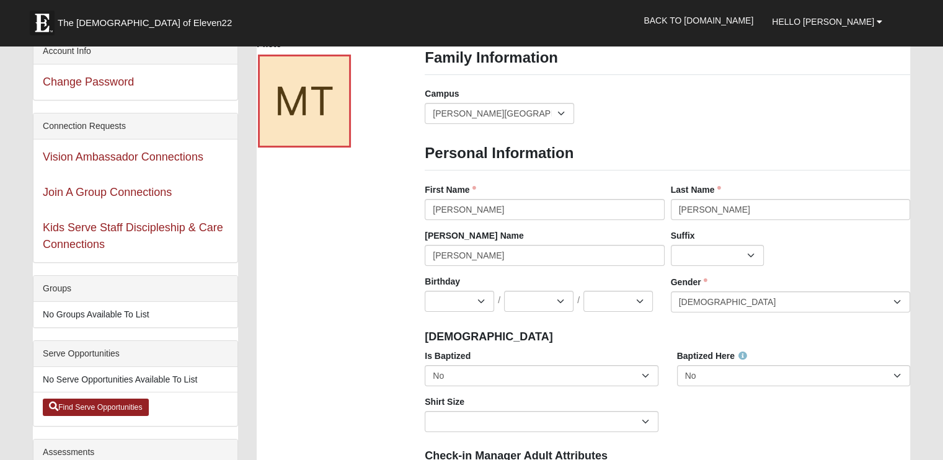
scroll to position [0, 0]
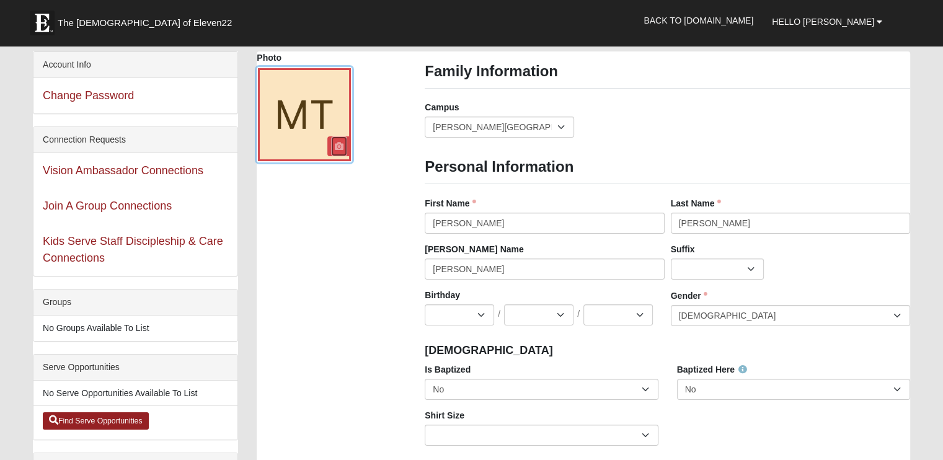
click at [342, 147] on icon at bounding box center [339, 146] width 9 height 9
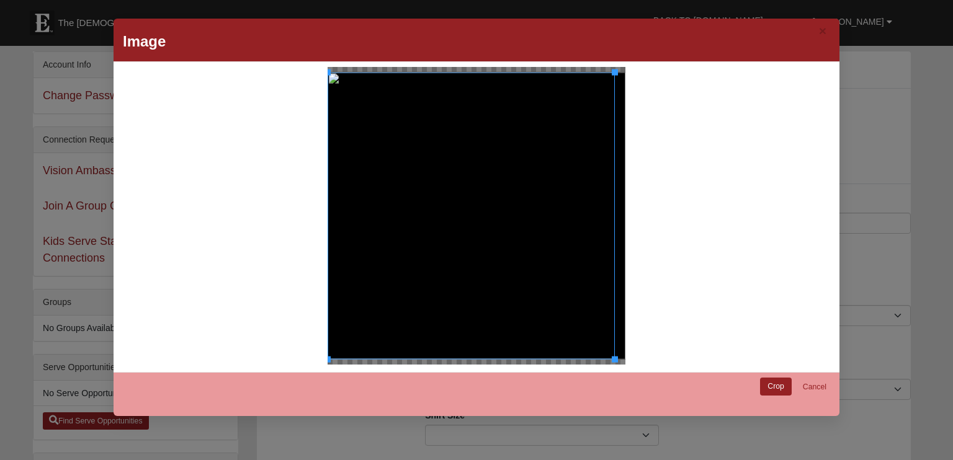
drag, startPoint x: 609, startPoint y: 218, endPoint x: 621, endPoint y: 224, distance: 13.3
click at [621, 224] on div at bounding box center [476, 216] width 711 height 298
drag, startPoint x: 471, startPoint y: 220, endPoint x: 478, endPoint y: 218, distance: 6.5
click at [478, 218] on div at bounding box center [477, 215] width 287 height 287
click at [767, 388] on link "Crop" at bounding box center [776, 387] width 32 height 18
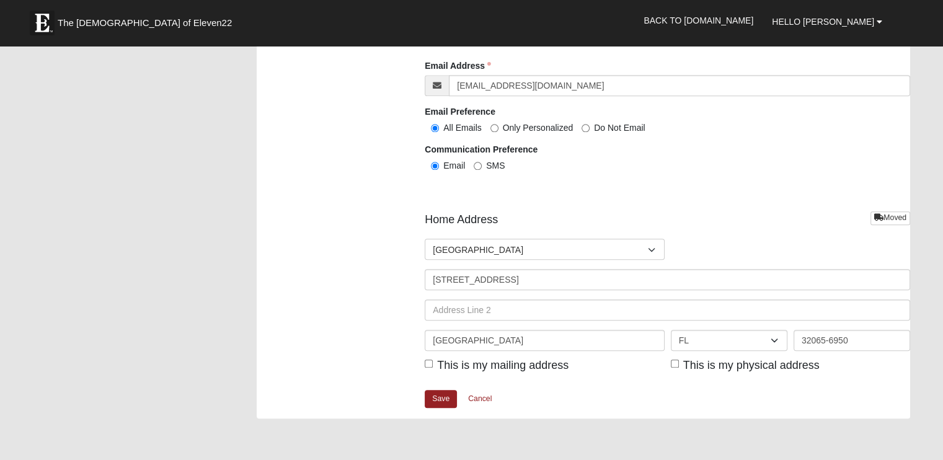
scroll to position [1345, 0]
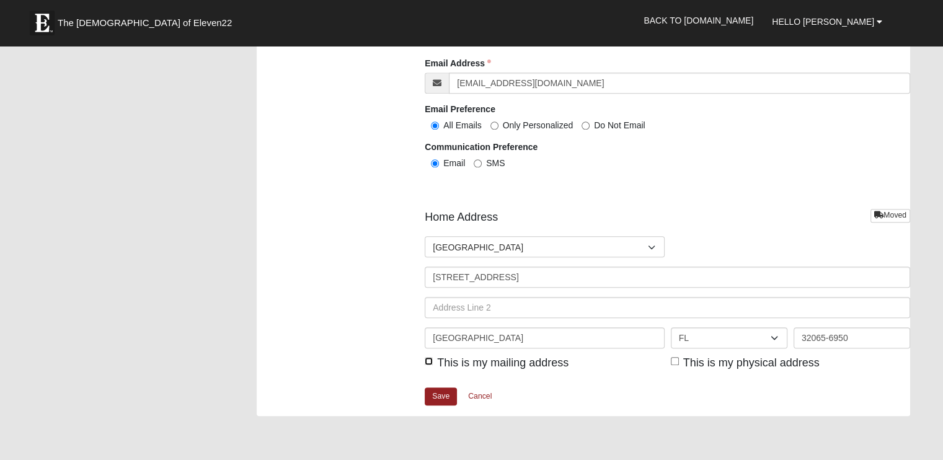
click at [429, 358] on input "This is my mailing address" at bounding box center [429, 361] width 8 height 8
checkbox input "true"
click at [677, 358] on input "This is my physical address" at bounding box center [675, 361] width 8 height 8
checkbox input "true"
click at [447, 394] on link "Save" at bounding box center [441, 397] width 32 height 18
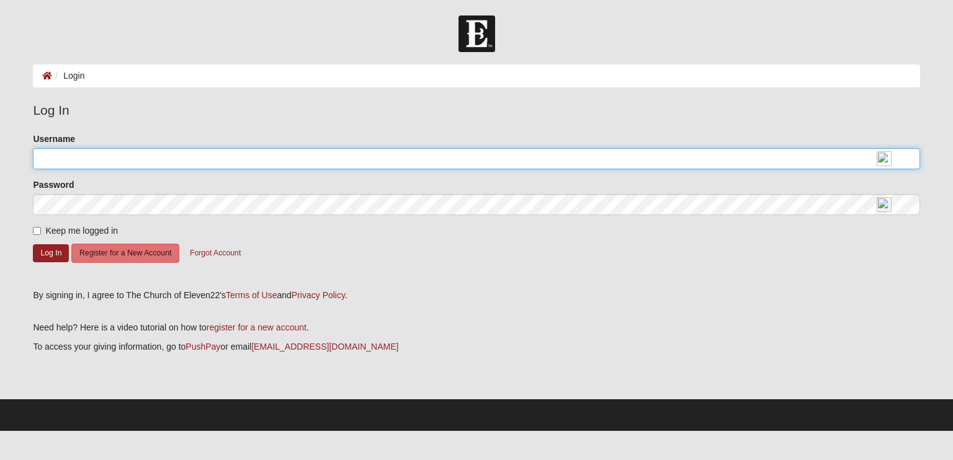
click at [72, 161] on input "Username" at bounding box center [476, 158] width 886 height 21
type input "[EMAIL_ADDRESS][DOMAIN_NAME]"
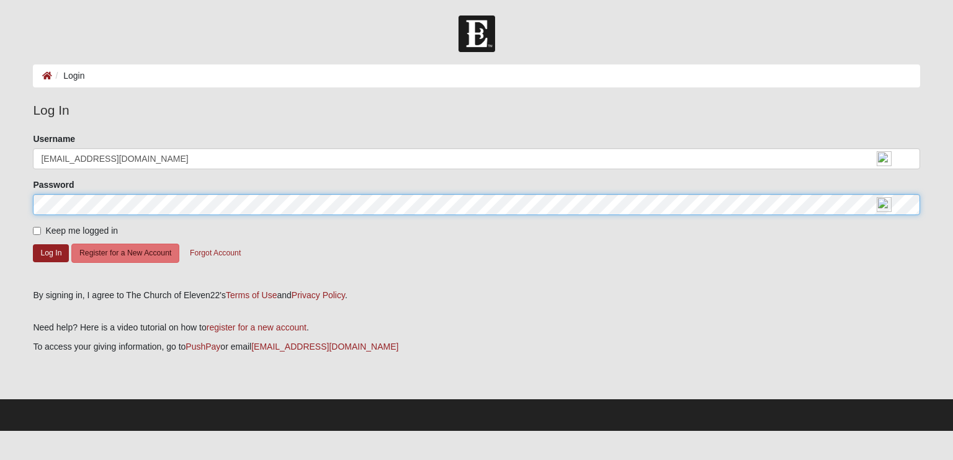
click at [33, 244] on button "Log In" at bounding box center [51, 253] width 36 height 18
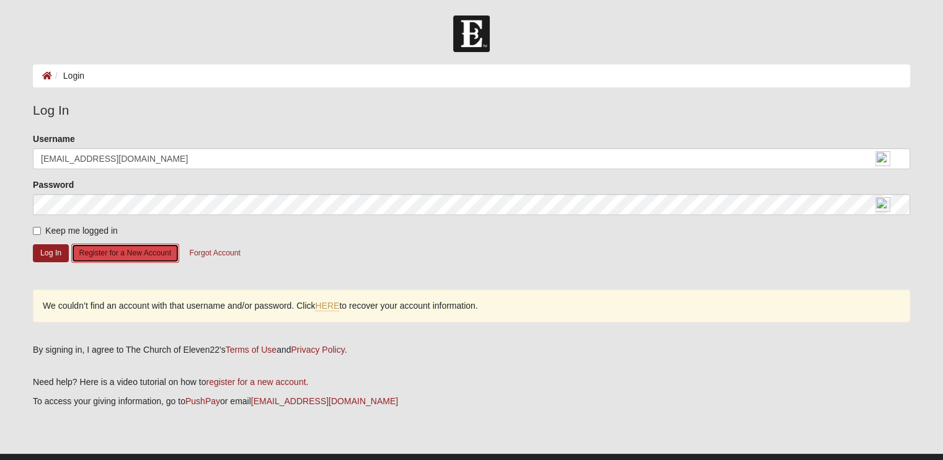
click at [127, 256] on button "Register for a New Account" at bounding box center [125, 253] width 108 height 19
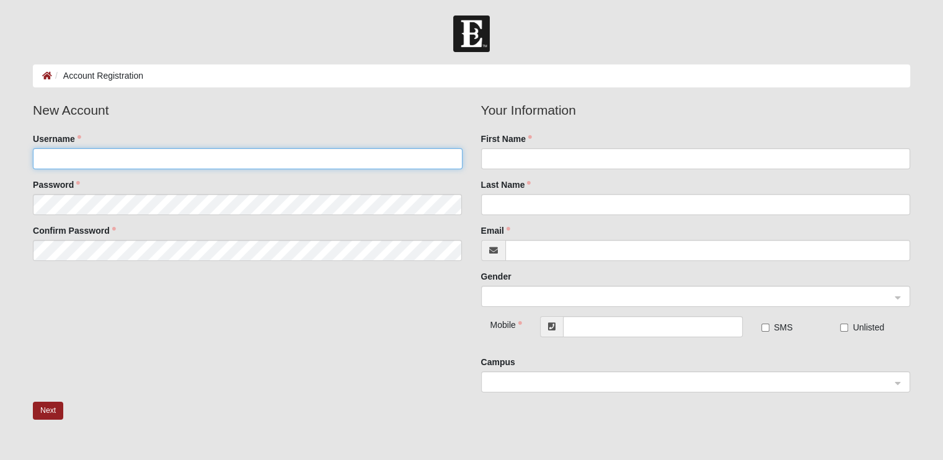
click at [63, 159] on input "Username" at bounding box center [247, 158] width 429 height 21
type input "[EMAIL_ADDRESS][DOMAIN_NAME]"
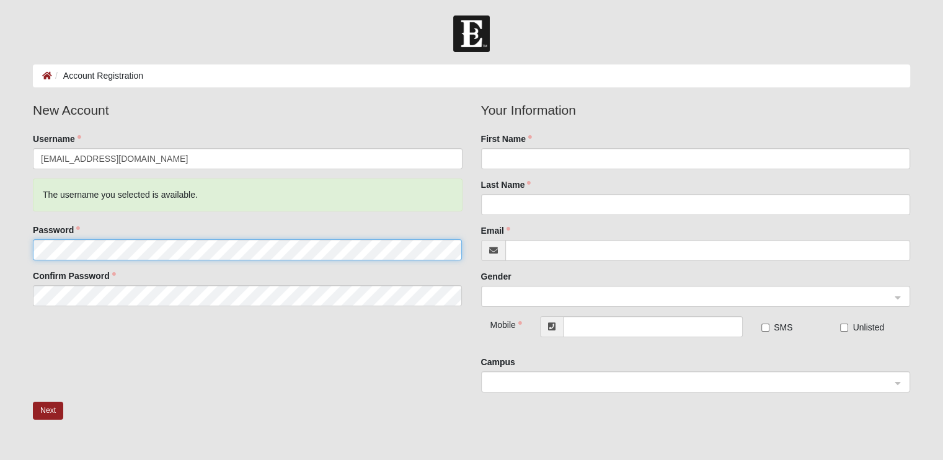
click at [57, 204] on fieldset "New Account Username [EMAIL_ADDRESS][DOMAIN_NAME] The username you selected is …" at bounding box center [248, 207] width 448 height 215
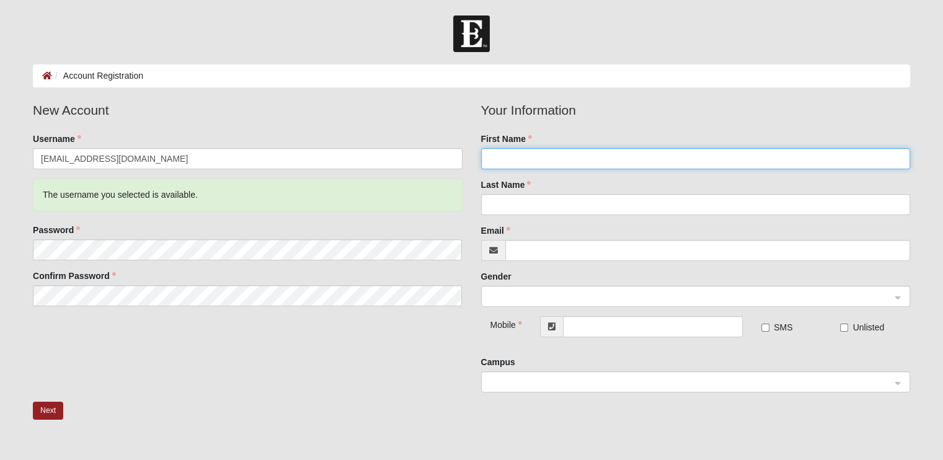
click at [519, 159] on input "First Name" at bounding box center [695, 158] width 429 height 21
type input "Matthew"
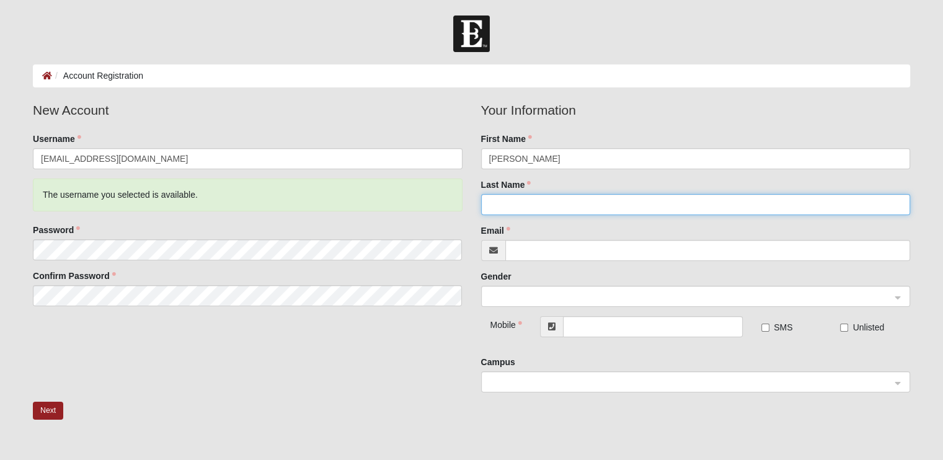
type input "Taylor"
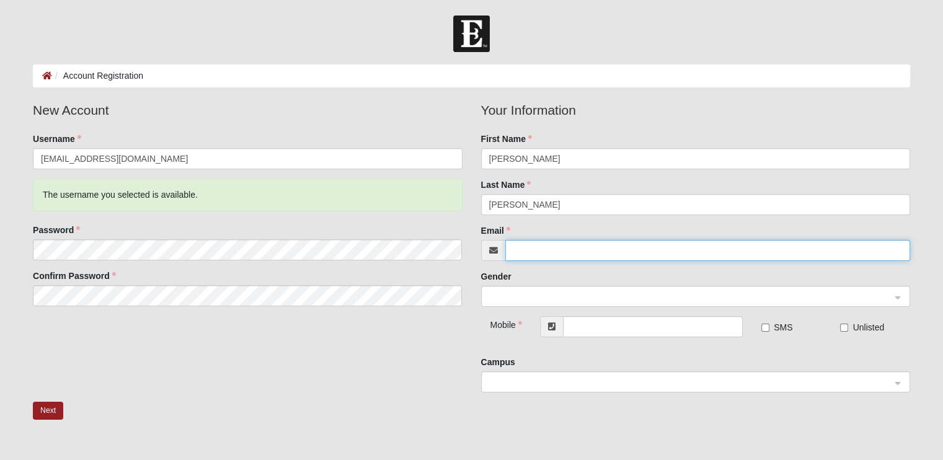
type input "[EMAIL_ADDRESS][DOMAIN_NAME]"
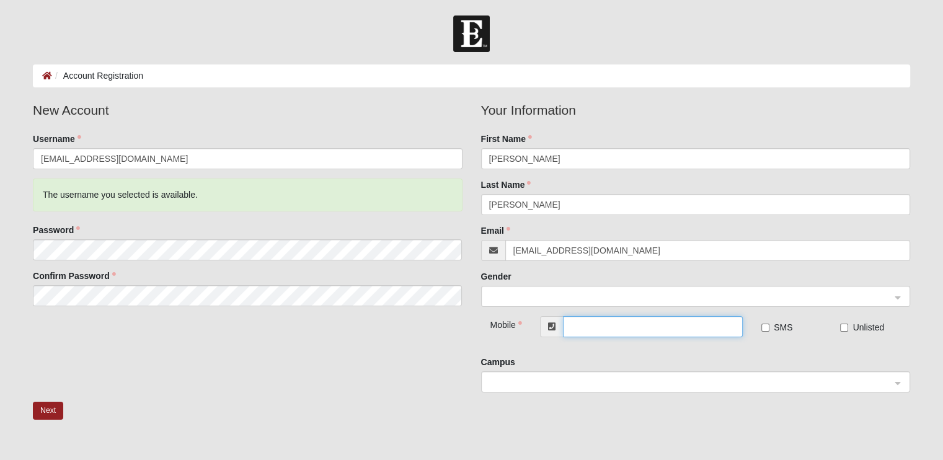
type input "(904) 885-2105"
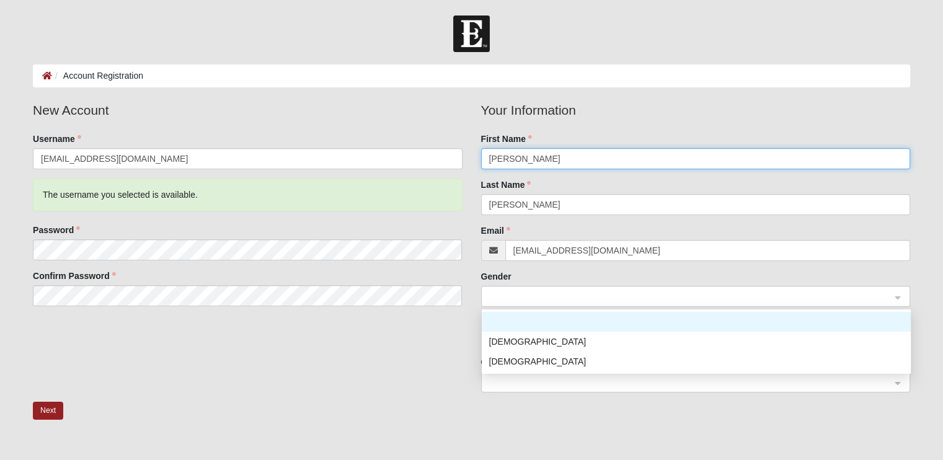
click at [899, 300] on div at bounding box center [696, 297] width 428 height 21
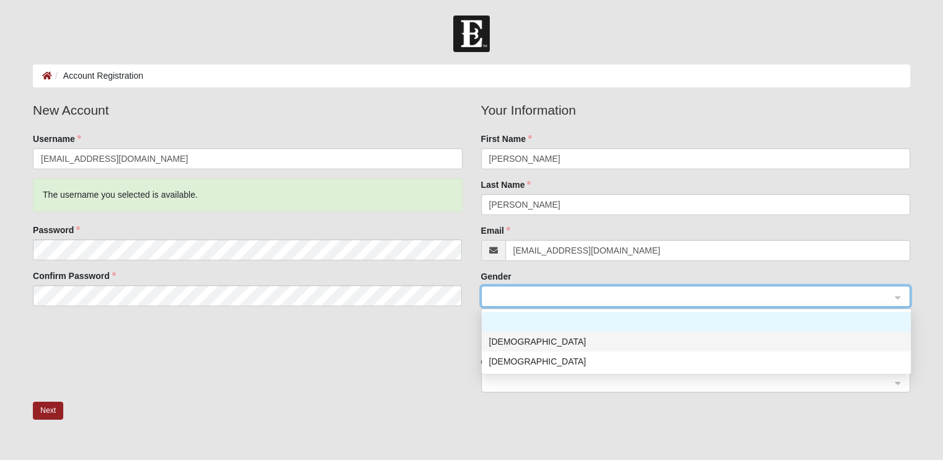
click at [503, 342] on div "Male" at bounding box center [696, 342] width 414 height 14
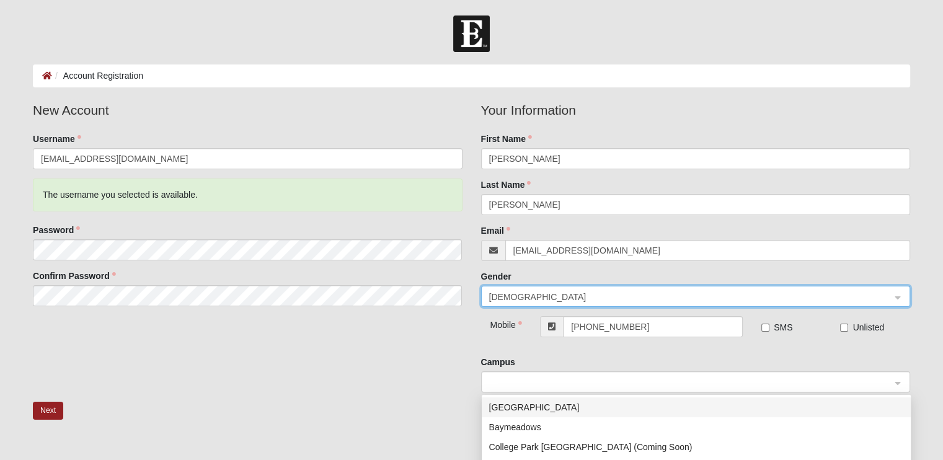
click at [897, 386] on div at bounding box center [696, 382] width 428 height 21
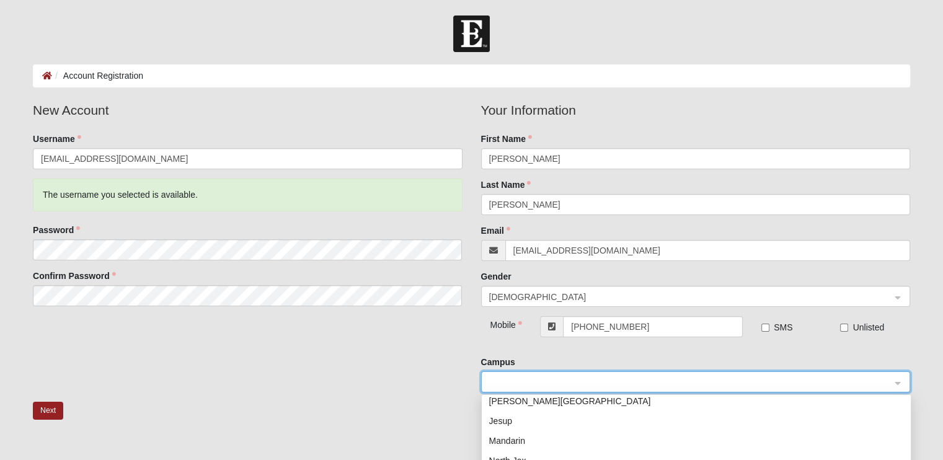
scroll to position [83, 0]
click at [528, 402] on div "Fleming Island" at bounding box center [696, 404] width 414 height 14
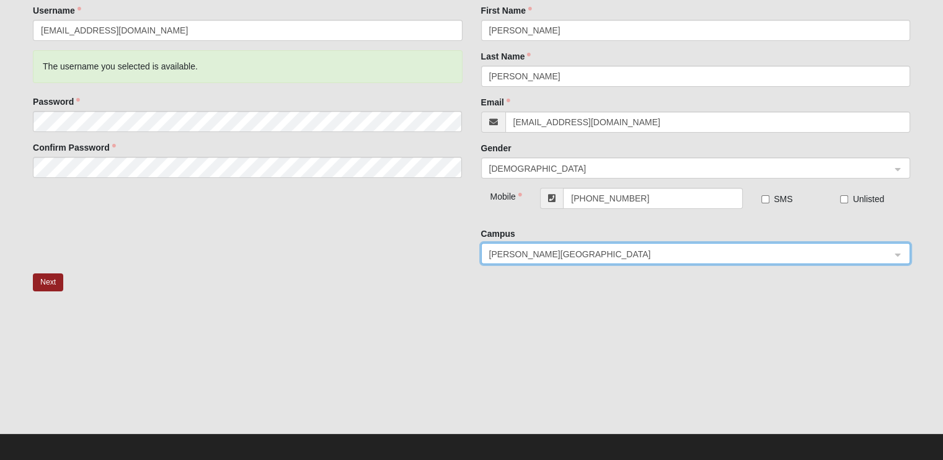
scroll to position [134, 0]
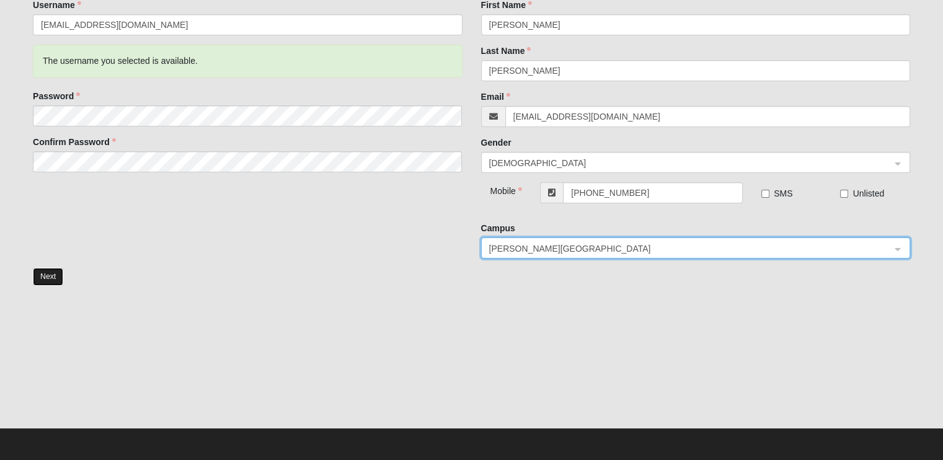
click at [48, 275] on button "Next" at bounding box center [48, 277] width 30 height 18
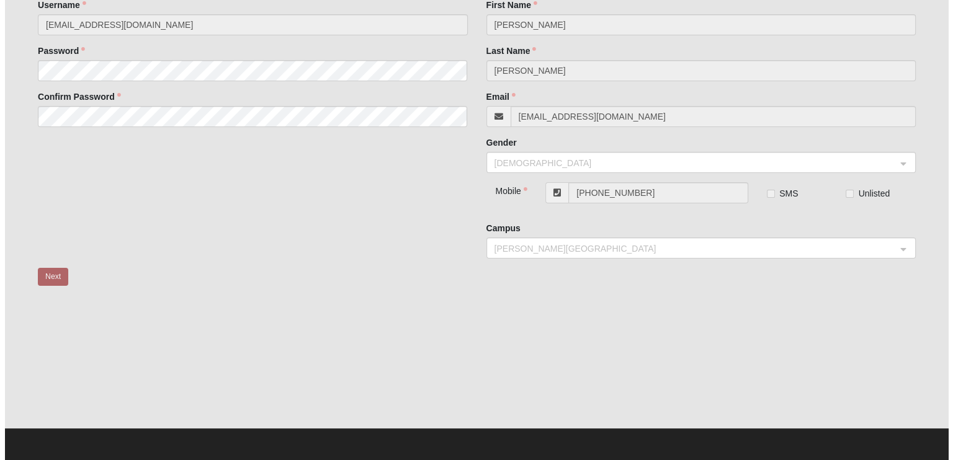
scroll to position [0, 0]
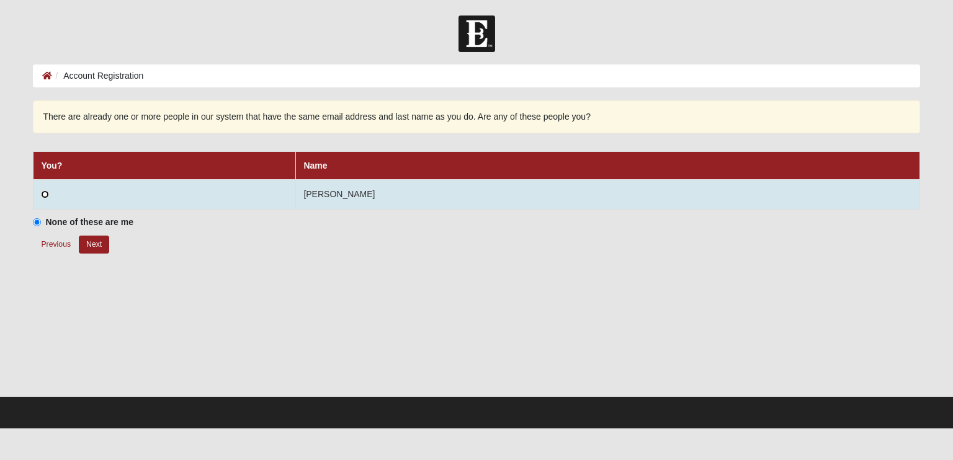
click at [45, 190] on input "radio" at bounding box center [45, 194] width 8 height 8
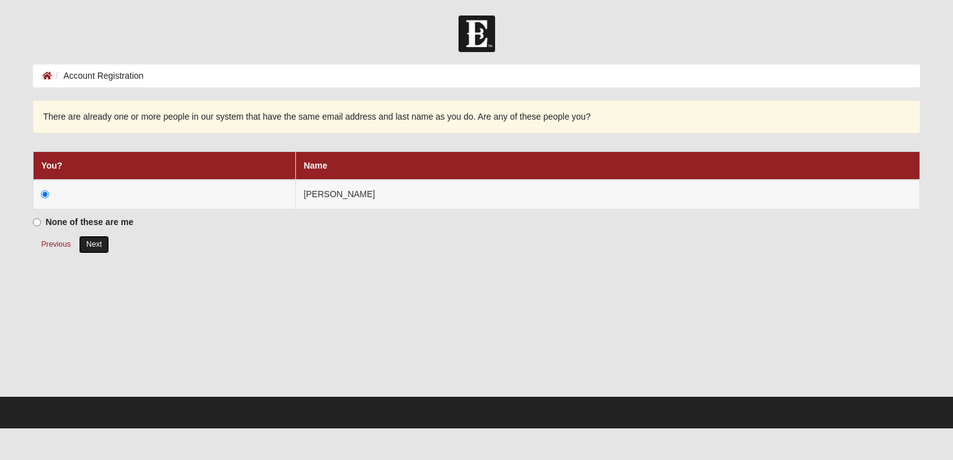
click at [99, 246] on button "Next" at bounding box center [94, 245] width 30 height 18
radio input "true"
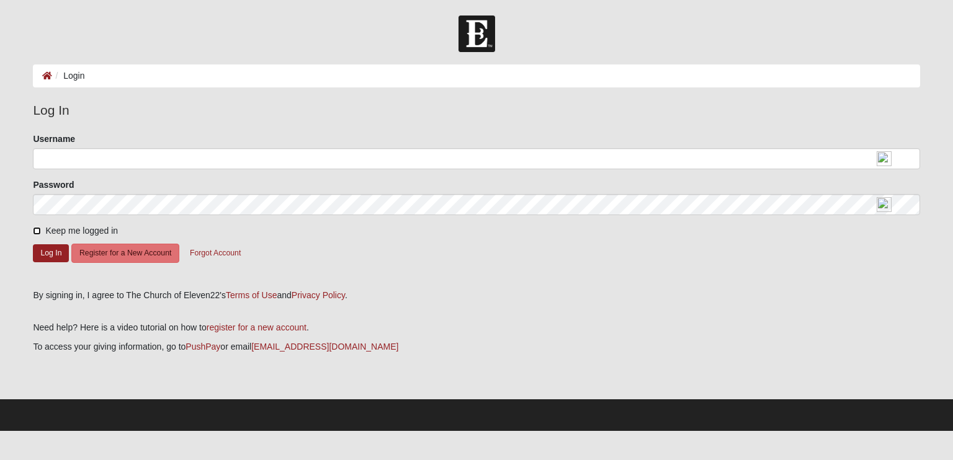
click at [37, 232] on input "Keep me logged in" at bounding box center [37, 231] width 8 height 8
checkbox input "true"
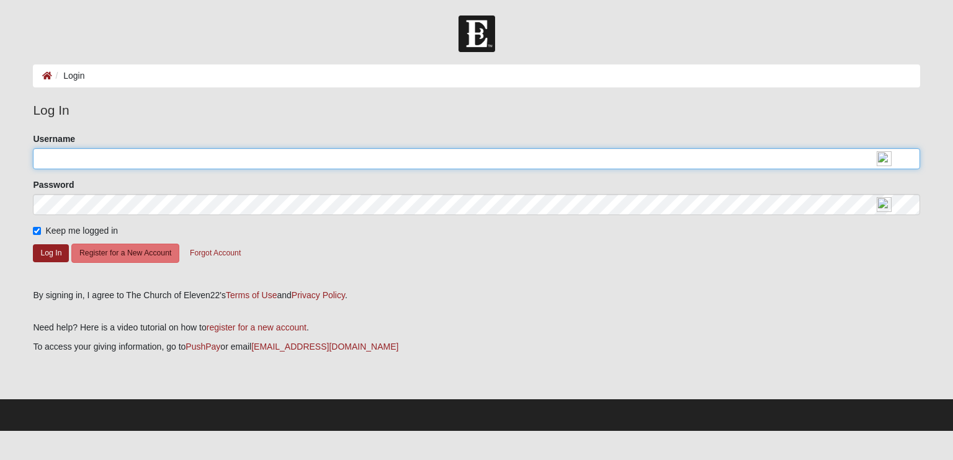
click at [95, 162] on input "Username" at bounding box center [476, 158] width 886 height 21
type input "[EMAIL_ADDRESS][DOMAIN_NAME]"
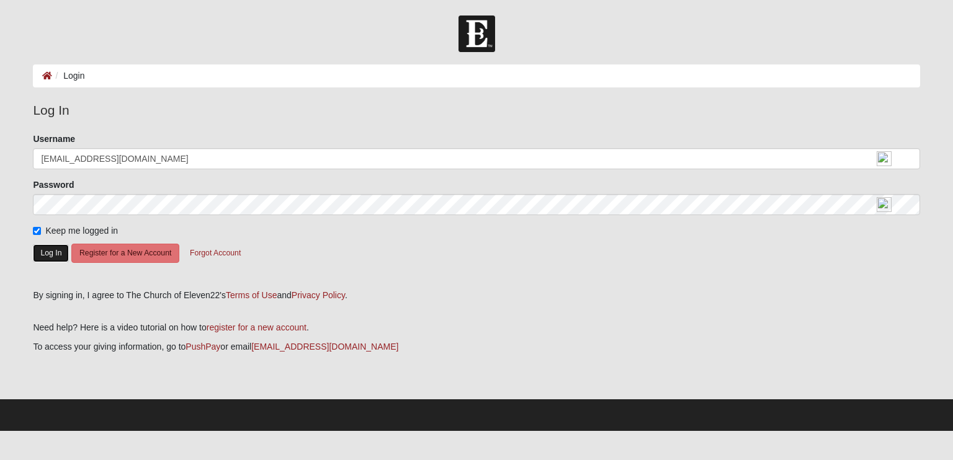
click at [51, 255] on button "Log In" at bounding box center [51, 253] width 36 height 18
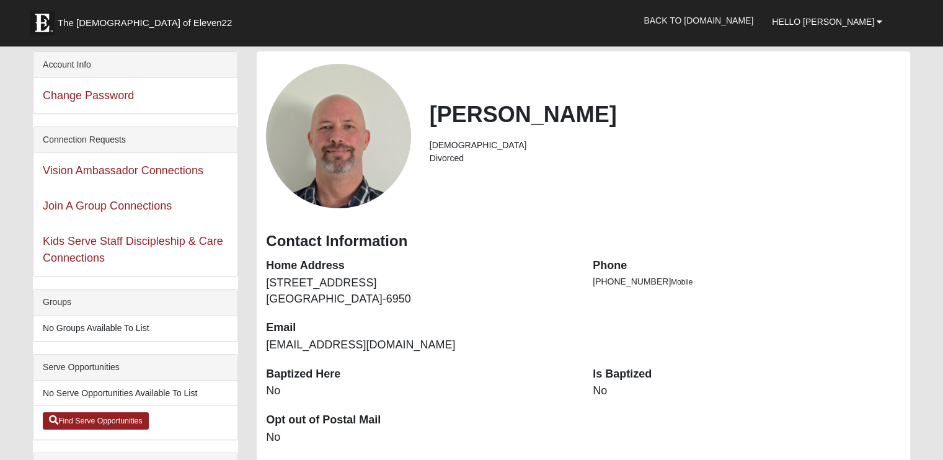
click at [630, 381] on dt "Is Baptized" at bounding box center [747, 375] width 308 height 16
click at [629, 374] on dt "Is Baptized" at bounding box center [747, 375] width 308 height 16
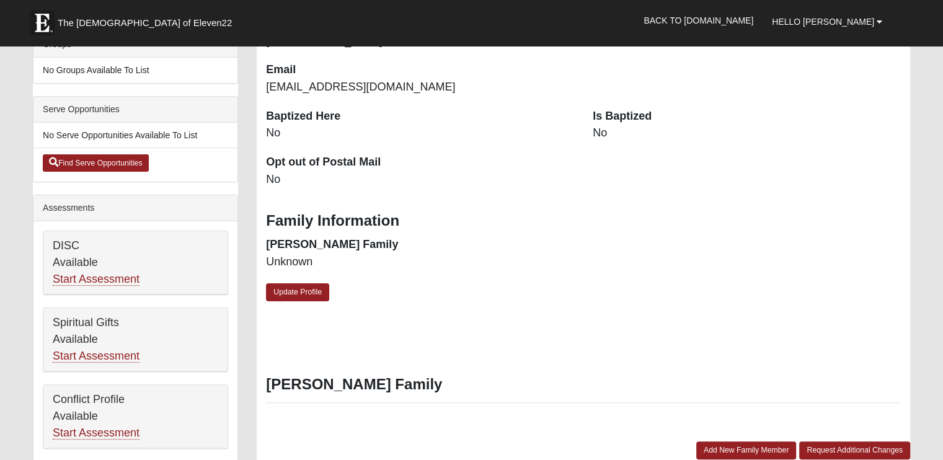
scroll to position [256, 0]
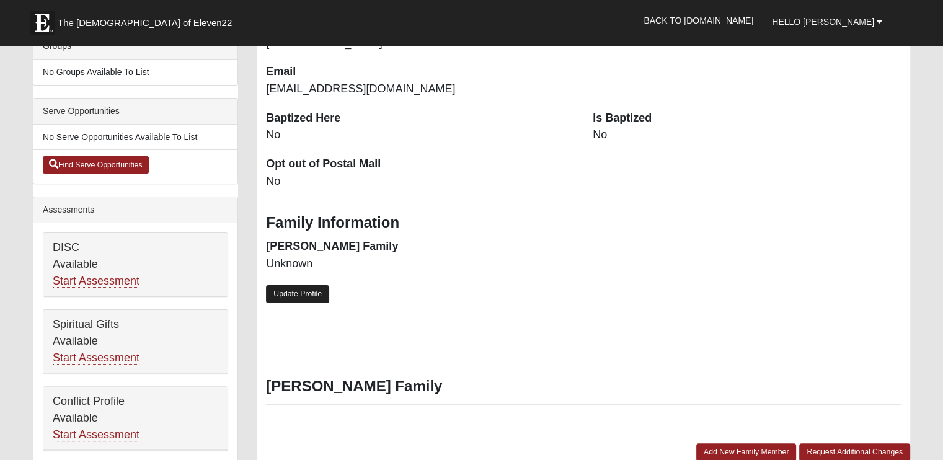
click at [313, 298] on link "Update Profile" at bounding box center [297, 294] width 63 height 18
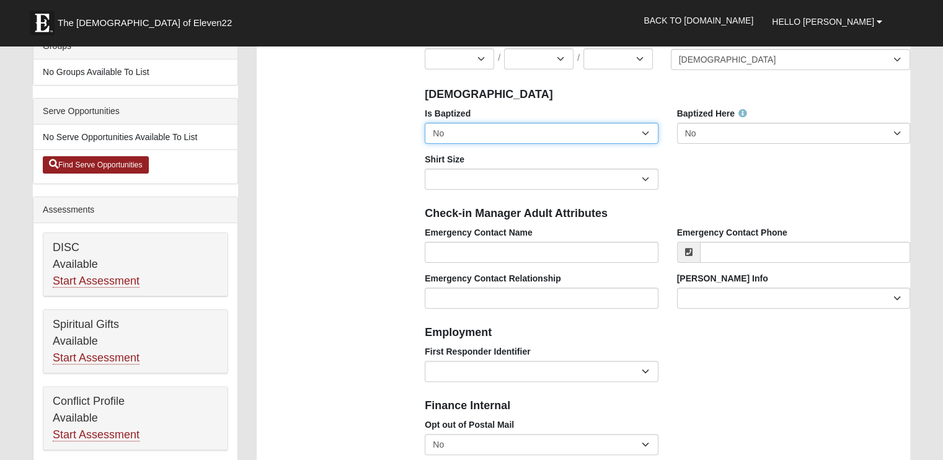
click at [646, 132] on select "No Yes" at bounding box center [541, 133] width 233 height 21
select select "True"
click at [425, 123] on select "No Yes" at bounding box center [541, 133] width 233 height 21
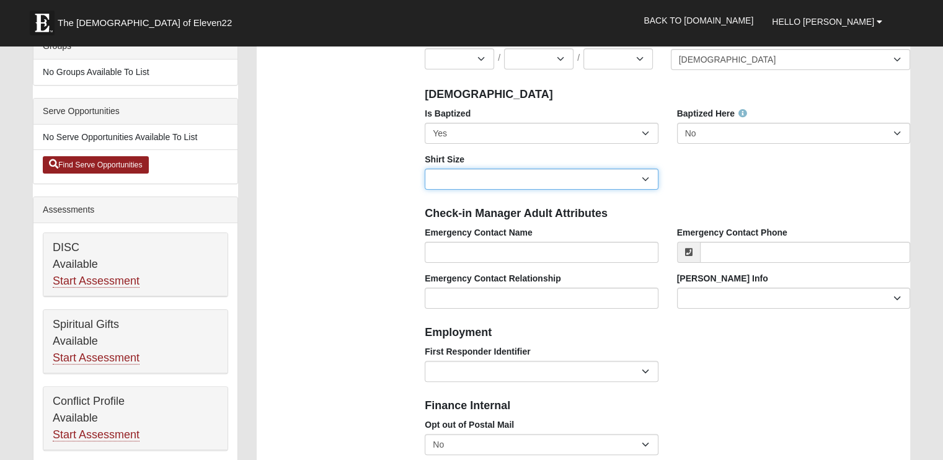
click at [647, 179] on select "Adult Small Adult Medium Adult Large Adult XL Adult XXL Adult 3XL Adult 4XL You…" at bounding box center [541, 179] width 233 height 21
select select "Adult XXL"
click at [425, 169] on select "Adult Small Adult Medium Adult Large Adult XL Adult XXL Adult 3XL Adult 4XL You…" at bounding box center [541, 179] width 233 height 21
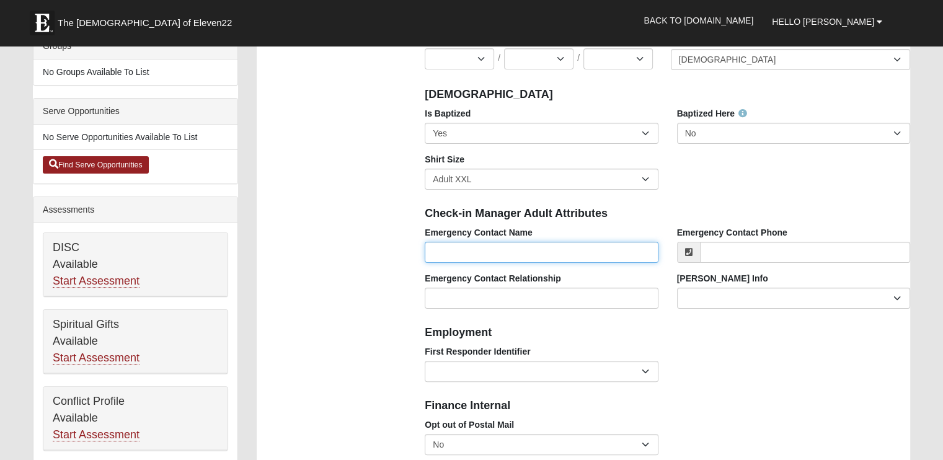
click at [504, 252] on input "Emergency Contact Name" at bounding box center [541, 252] width 233 height 21
type input "[PERSON_NAME]"
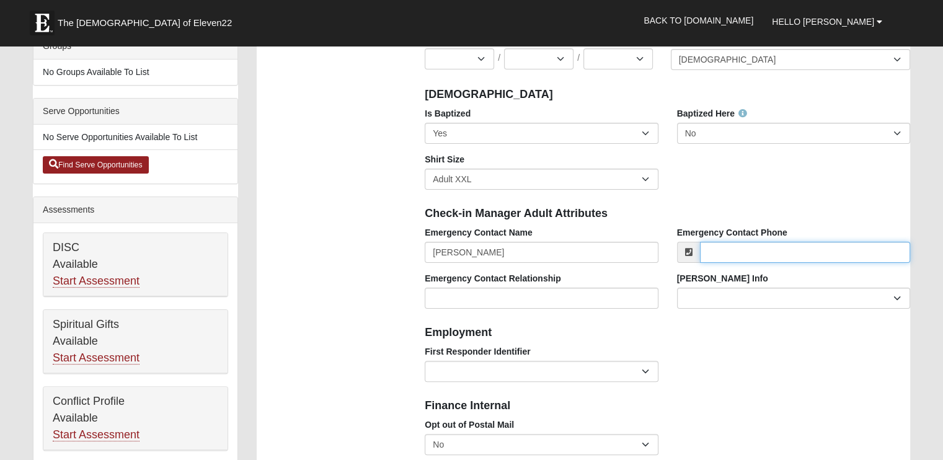
click at [721, 251] on input "Emergency Contact Phone" at bounding box center [805, 252] width 210 height 21
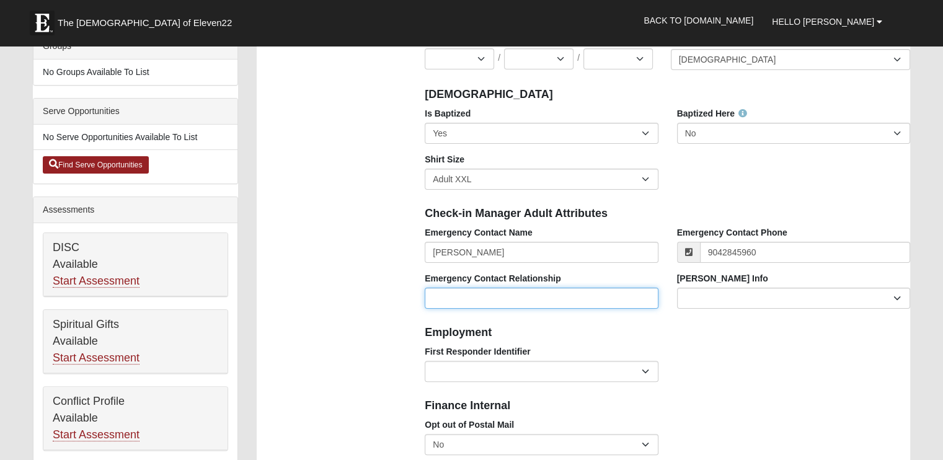
type input "[PHONE_NUMBER]"
click at [500, 295] on input "Emergency Contact Relationship" at bounding box center [541, 298] width 233 height 21
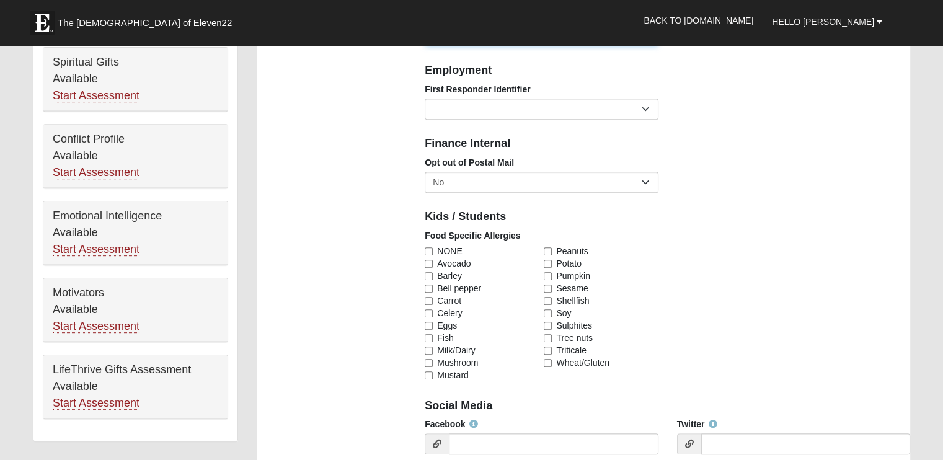
scroll to position [529, 0]
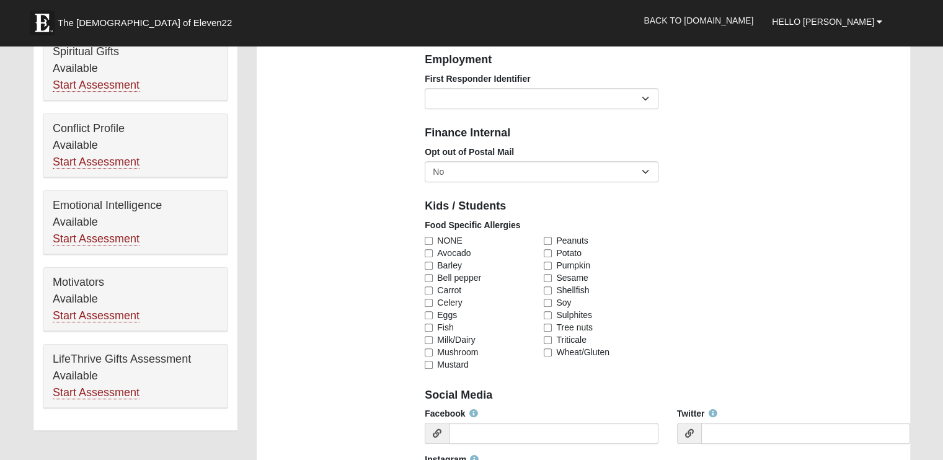
type input "Brother"
click at [430, 239] on input "NONE" at bounding box center [429, 241] width 8 height 8
checkbox input "true"
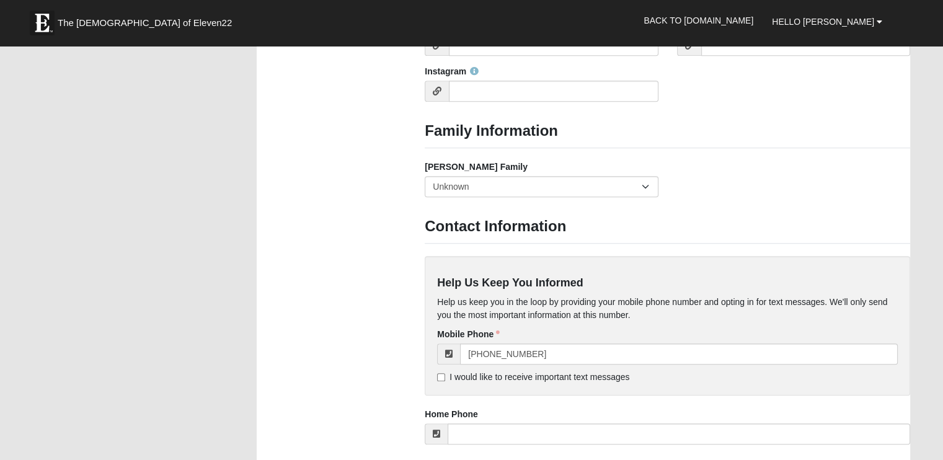
scroll to position [926, 0]
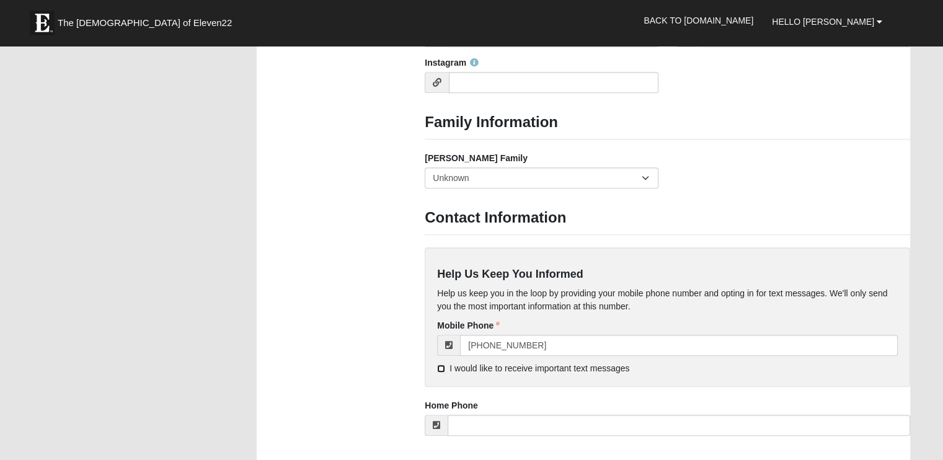
click at [438, 368] on input "I would like to receive important text messages" at bounding box center [441, 369] width 8 height 8
checkbox input "true"
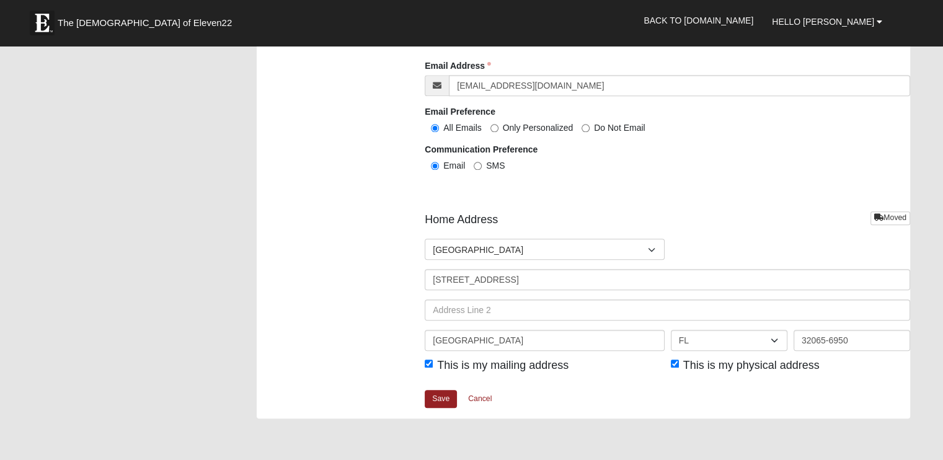
scroll to position [1345, 0]
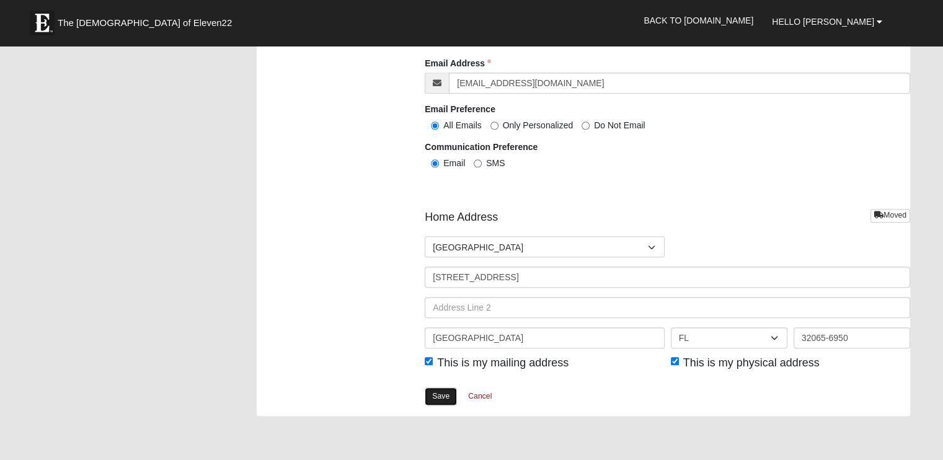
click at [438, 398] on link "Save" at bounding box center [441, 397] width 32 height 18
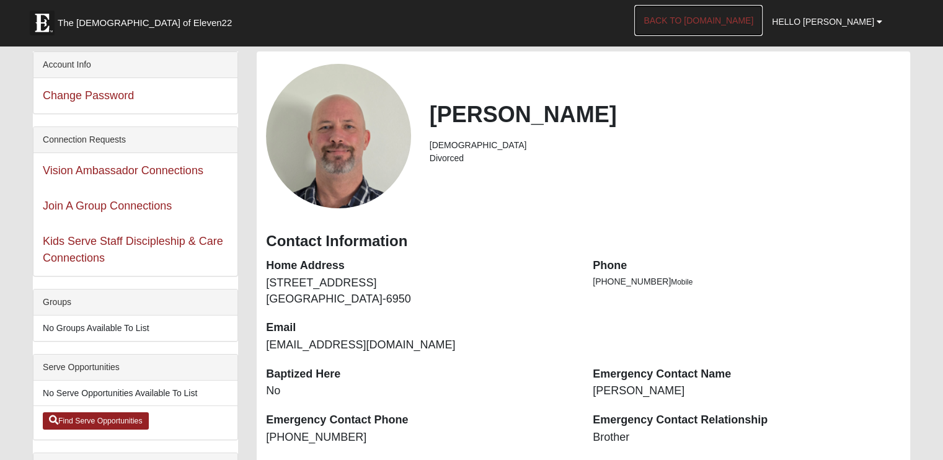
click at [747, 24] on link "Back to [DOMAIN_NAME]" at bounding box center [698, 20] width 128 height 31
